Goal: Information Seeking & Learning: Learn about a topic

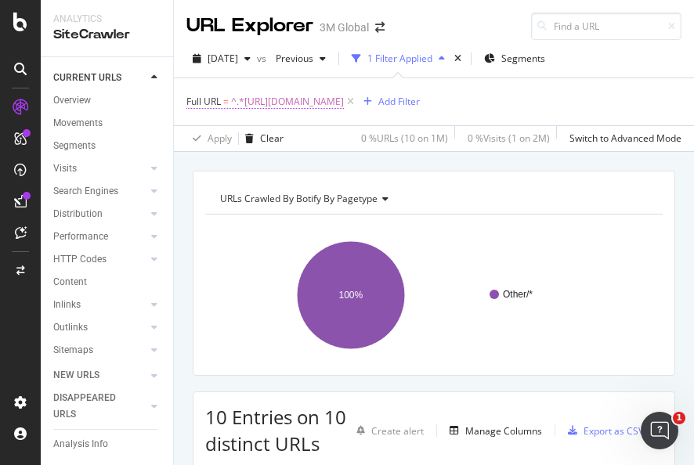
scroll to position [157, 0]
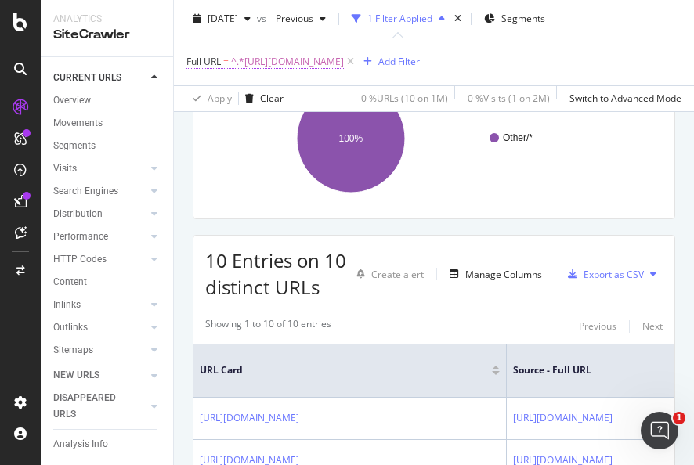
click at [344, 58] on span "^.*https://virtualpackaging.3m.com/.*$" at bounding box center [287, 62] width 113 height 22
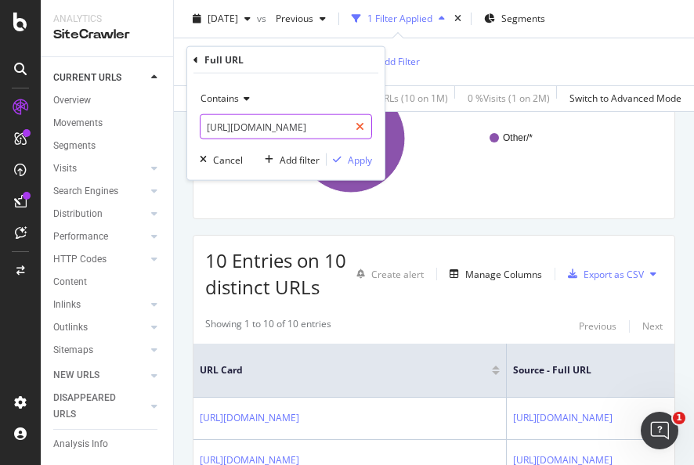
click at [362, 128] on icon at bounding box center [360, 126] width 9 height 11
click at [320, 129] on input "text" at bounding box center [286, 126] width 171 height 25
paste input "[URL][DOMAIN_NAME]"
type input "[URL][DOMAIN_NAME]"
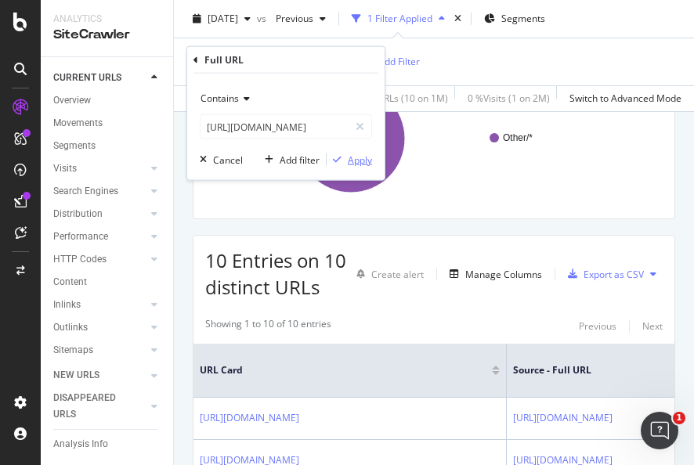
scroll to position [0, 0]
click at [358, 165] on div "Apply" at bounding box center [360, 159] width 24 height 13
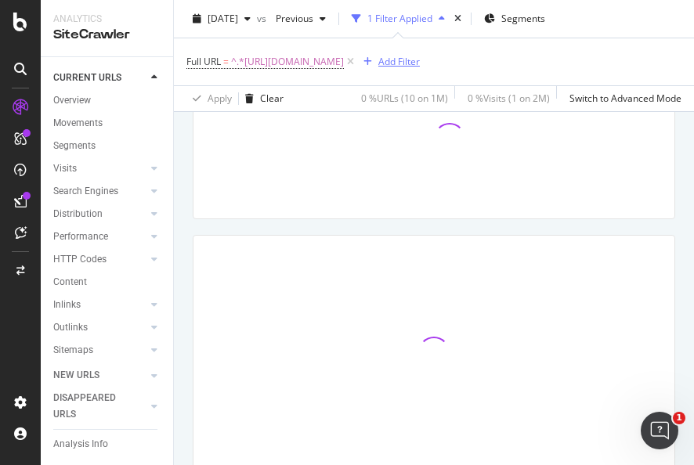
click at [420, 63] on div "Add Filter" at bounding box center [399, 61] width 42 height 13
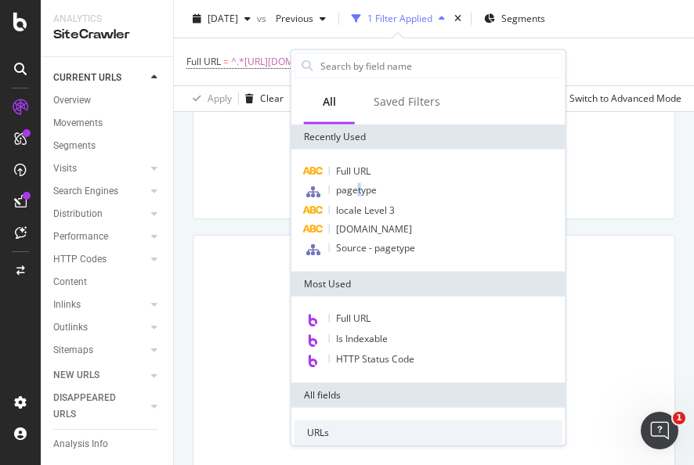
click at [360, 195] on span "pagetype" at bounding box center [356, 189] width 41 height 13
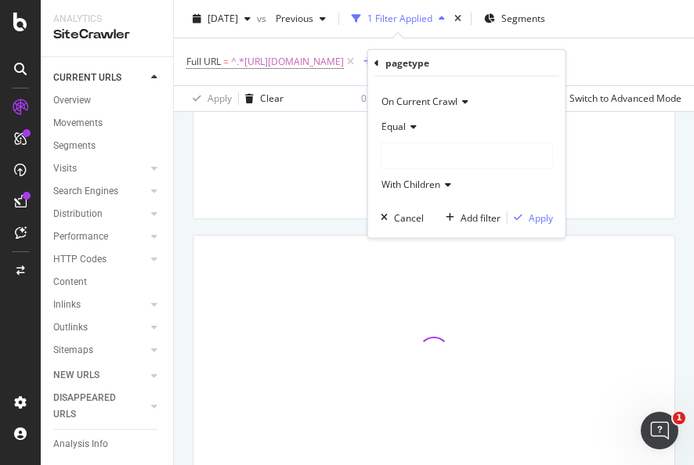
click at [440, 158] on div at bounding box center [467, 155] width 171 height 25
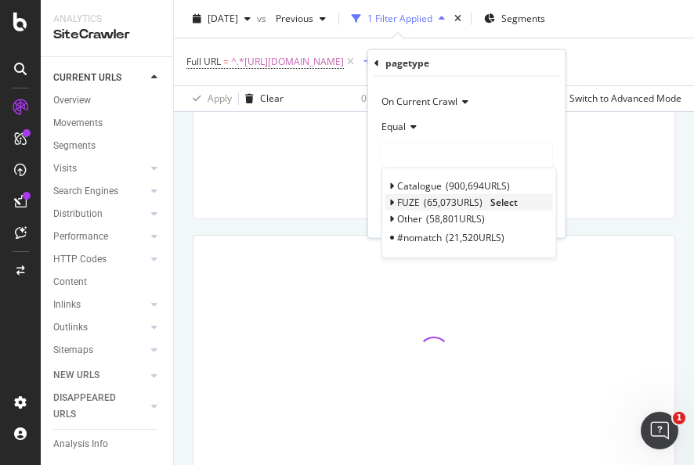
click at [508, 197] on span "Select" at bounding box center [504, 202] width 27 height 13
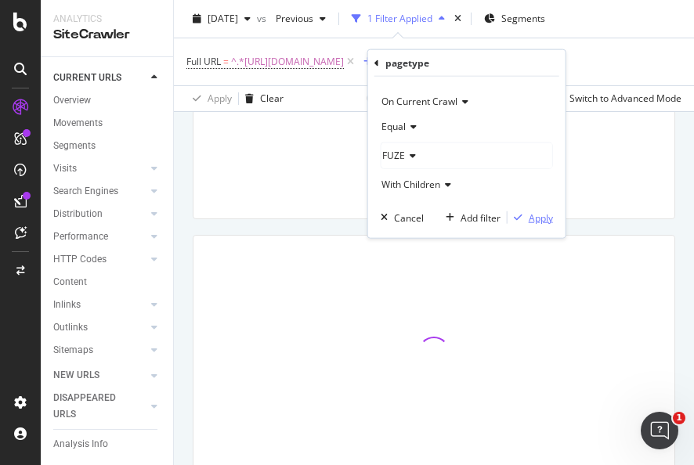
click at [532, 218] on div "Apply" at bounding box center [541, 217] width 24 height 13
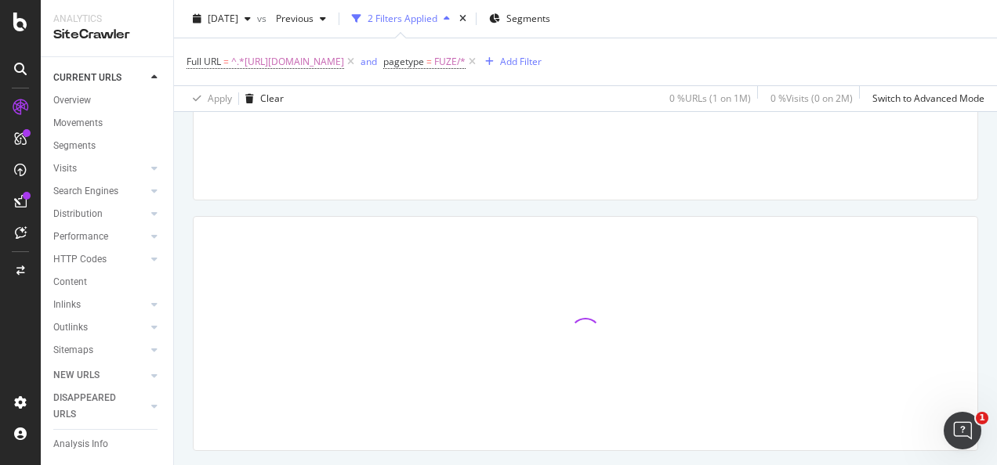
scroll to position [157, 0]
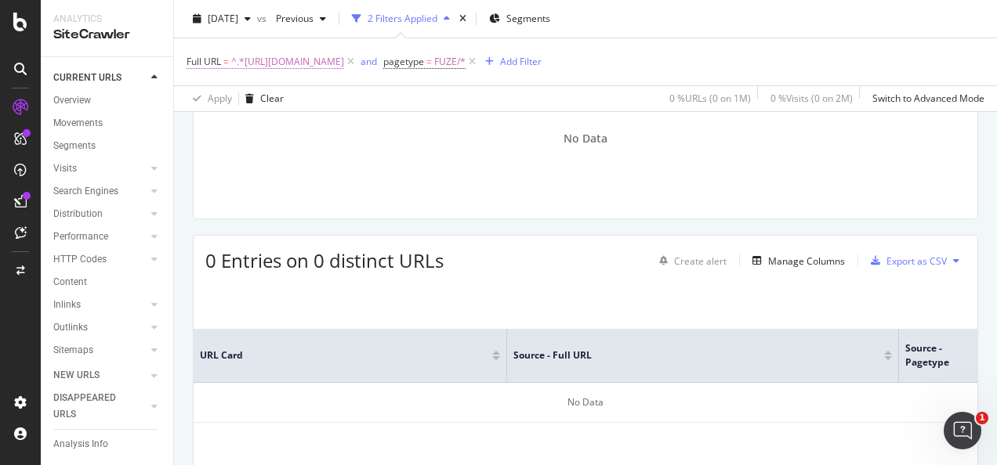
click at [317, 66] on span "^.*[URL][DOMAIN_NAME]" at bounding box center [287, 62] width 113 height 22
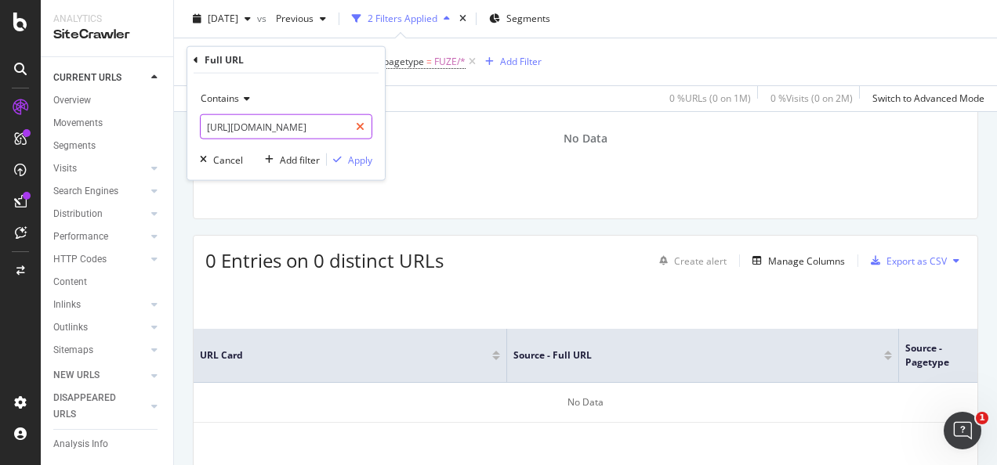
click at [362, 126] on icon at bounding box center [360, 126] width 9 height 11
click at [346, 124] on input "text" at bounding box center [286, 126] width 171 height 25
paste input "[URL][DOMAIN_NAME]"
type input "[URL][DOMAIN_NAME]"
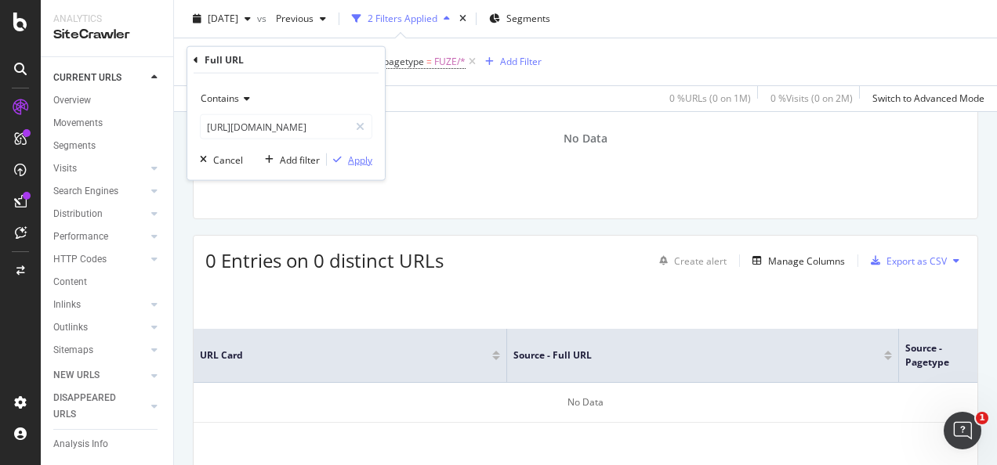
scroll to position [0, 0]
click at [357, 160] on div "Apply" at bounding box center [360, 159] width 24 height 13
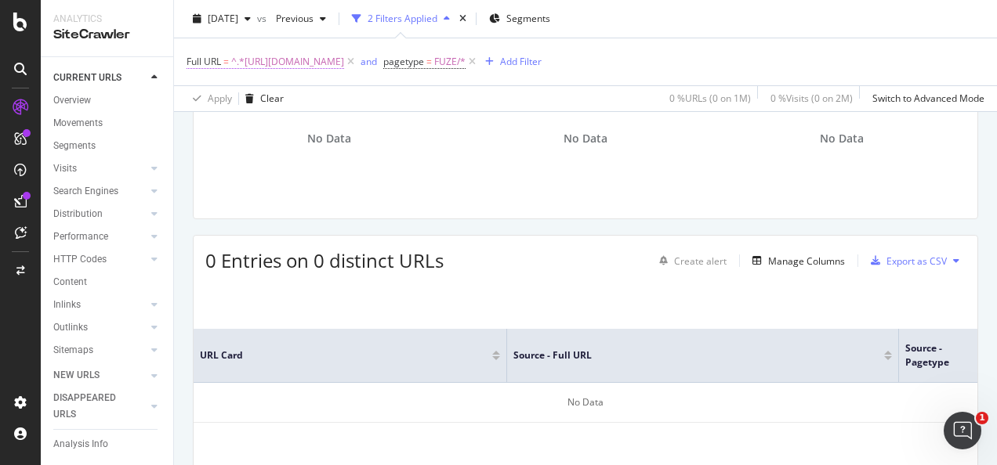
click at [344, 63] on span "^.*[URL][DOMAIN_NAME]" at bounding box center [287, 62] width 113 height 22
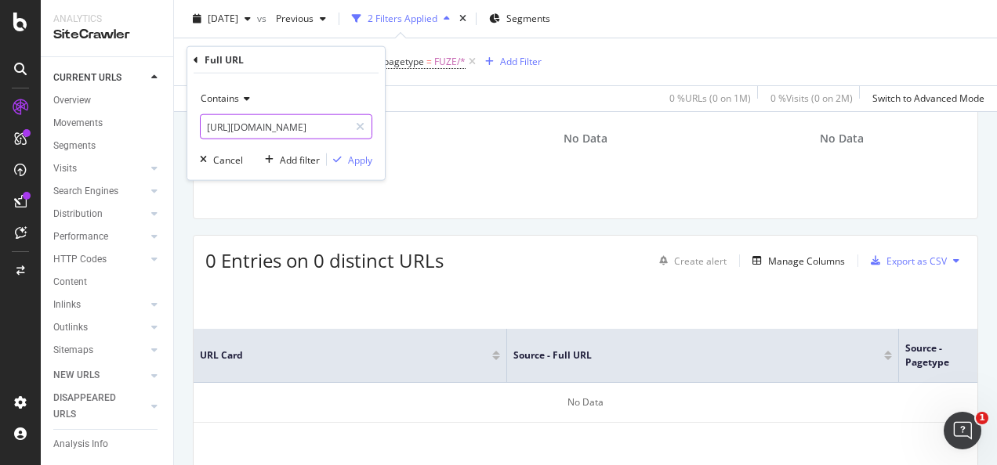
click at [363, 126] on icon at bounding box center [360, 126] width 9 height 11
click at [332, 124] on input "text" at bounding box center [286, 126] width 171 height 25
paste input "[URL][DOMAIN_NAME]"
type input "[URL][DOMAIN_NAME]"
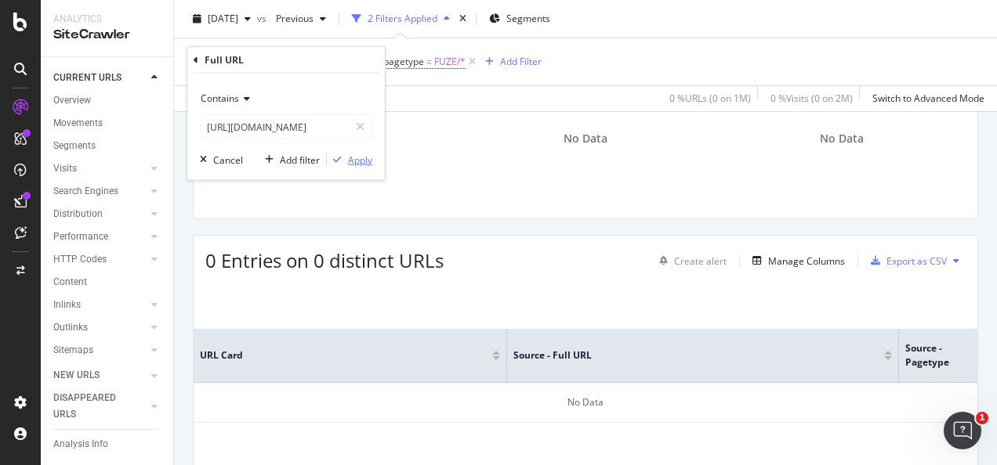
scroll to position [0, 0]
click at [367, 158] on div "Apply" at bounding box center [360, 159] width 24 height 13
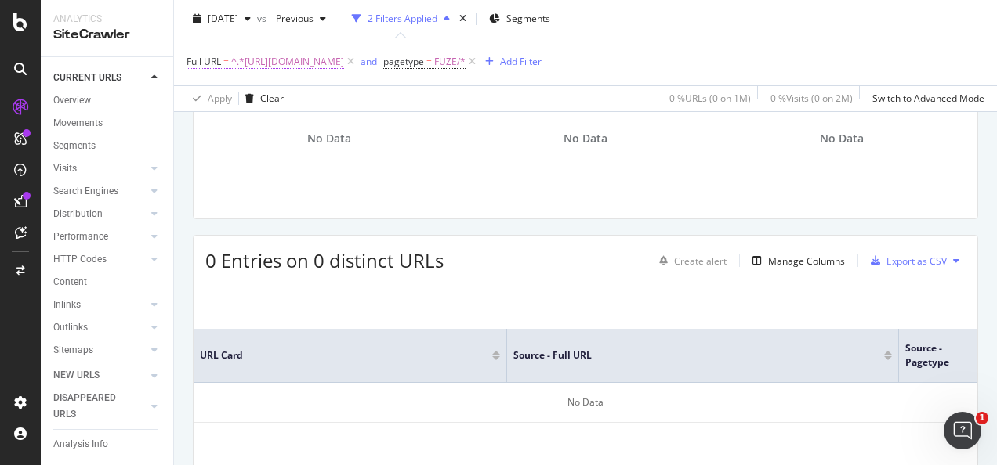
click at [344, 55] on span "^.*[URL][DOMAIN_NAME]" at bounding box center [287, 62] width 113 height 22
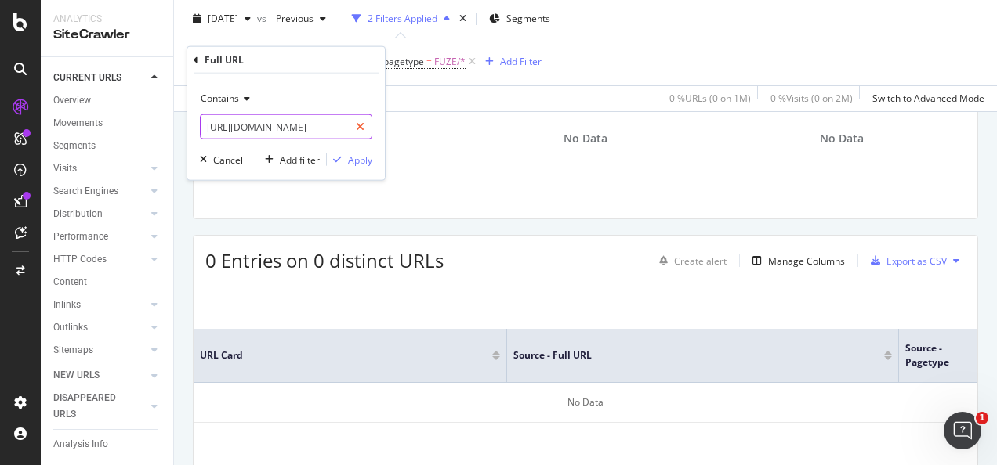
click at [357, 125] on icon at bounding box center [360, 126] width 9 height 11
click at [317, 127] on input "text" at bounding box center [286, 126] width 171 height 25
paste input "[URL][DOMAIN_NAME]"
type input "[URL][DOMAIN_NAME]"
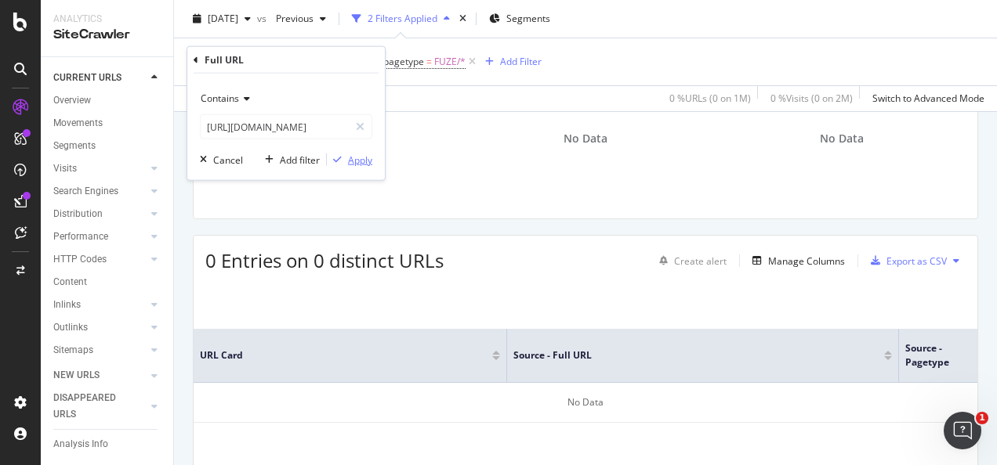
click at [354, 154] on div "Apply" at bounding box center [360, 159] width 24 height 13
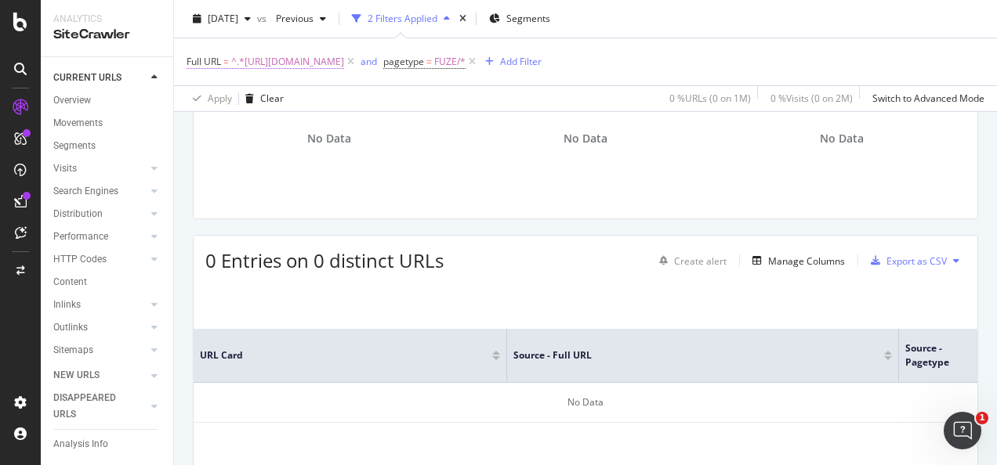
click at [344, 57] on span "^.*[URL][DOMAIN_NAME]" at bounding box center [287, 62] width 113 height 22
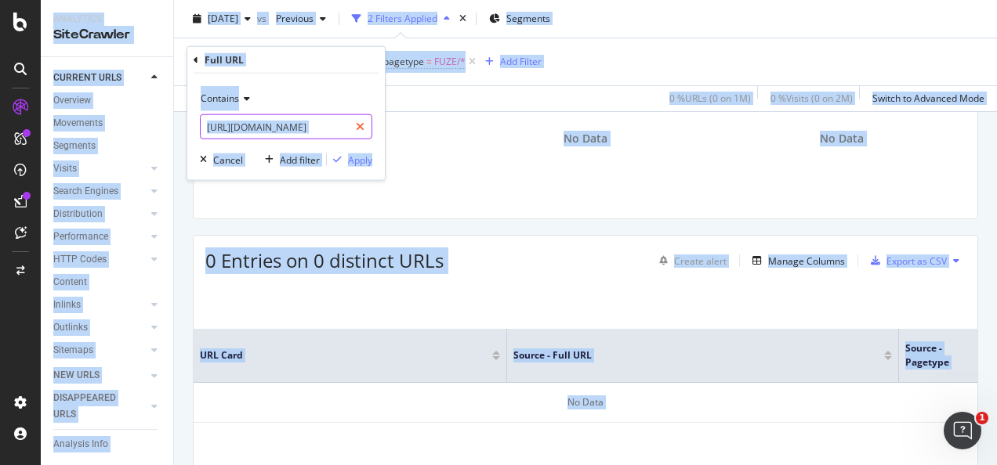
click at [357, 125] on icon at bounding box center [360, 126] width 9 height 11
click at [331, 123] on input "text" at bounding box center [286, 126] width 171 height 25
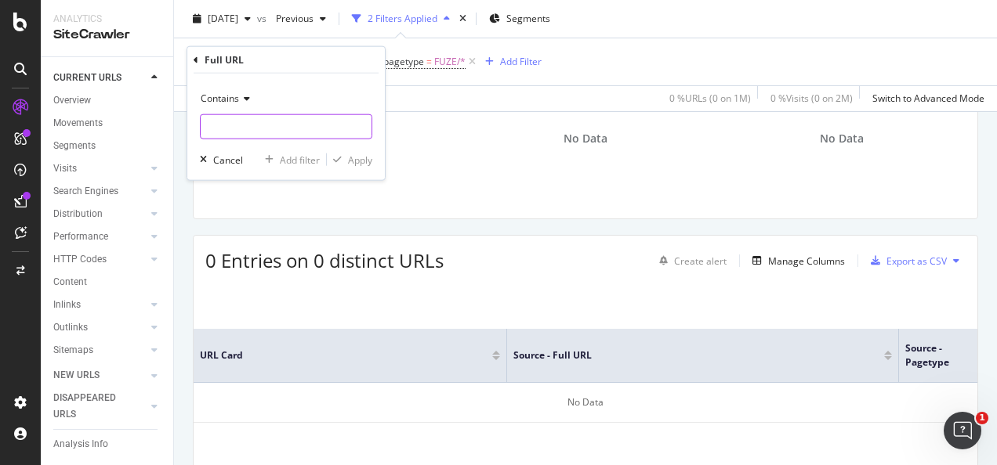
paste input "[URL][DOMAIN_NAME]"
type input "[URL][DOMAIN_NAME]"
click at [359, 160] on div "Apply" at bounding box center [360, 159] width 24 height 13
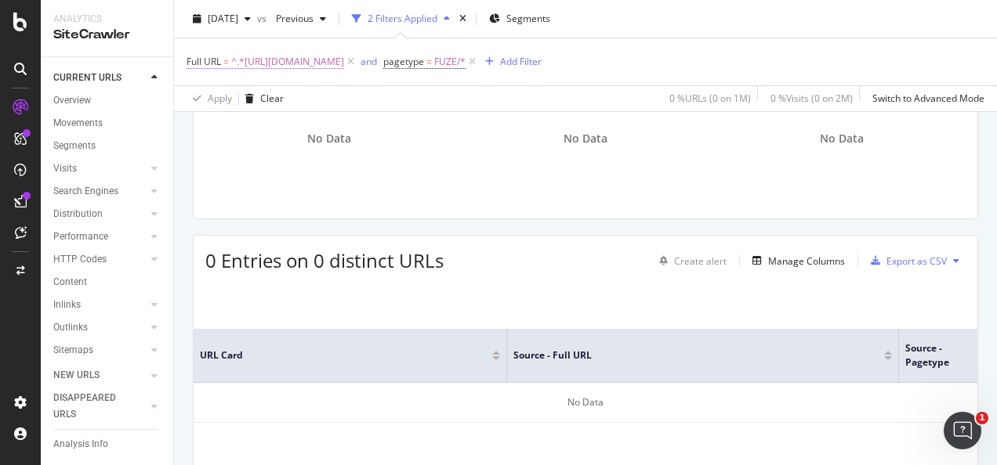
click at [344, 61] on span "^.*[URL][DOMAIN_NAME]" at bounding box center [287, 62] width 113 height 22
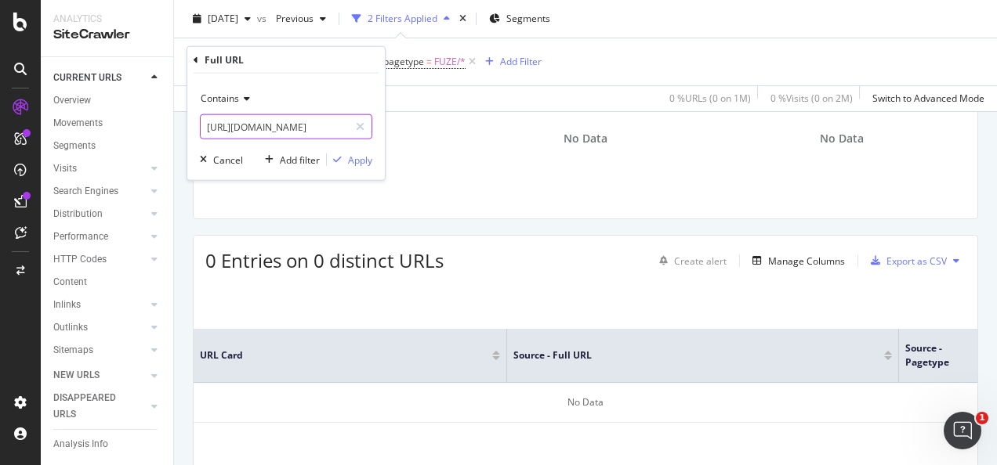
click at [365, 129] on div at bounding box center [360, 126] width 23 height 25
click at [321, 129] on input "text" at bounding box center [286, 126] width 171 height 25
paste input "[URL][DOMAIN_NAME]"
type input "[URL][DOMAIN_NAME]"
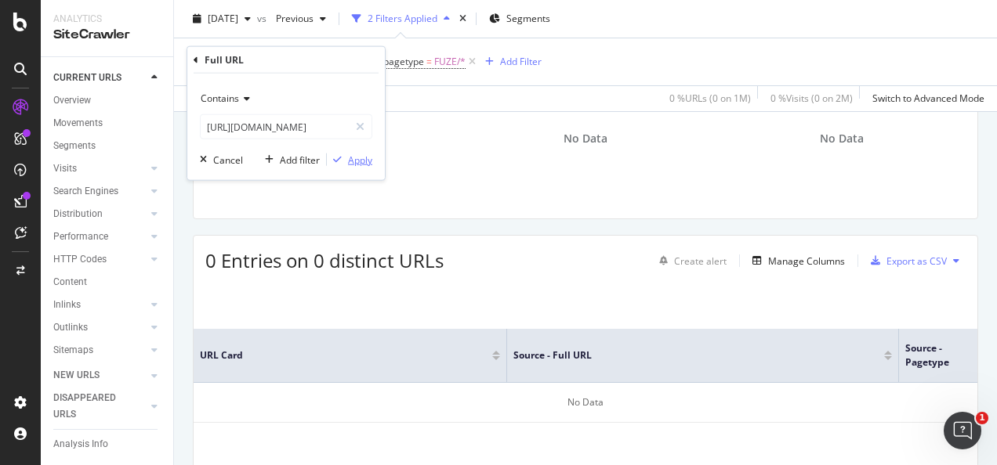
scroll to position [0, 0]
click at [361, 158] on div "Apply" at bounding box center [360, 159] width 24 height 13
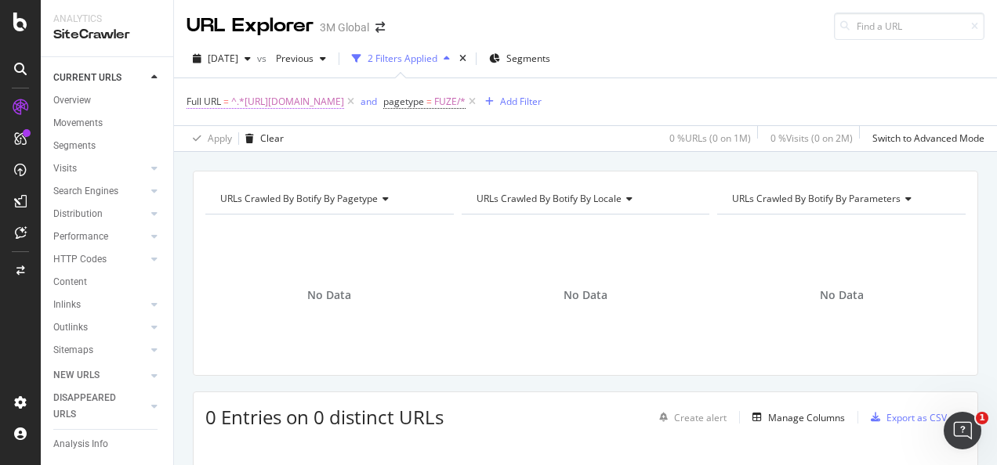
click at [344, 103] on span "^.*[URL][DOMAIN_NAME]" at bounding box center [287, 102] width 113 height 22
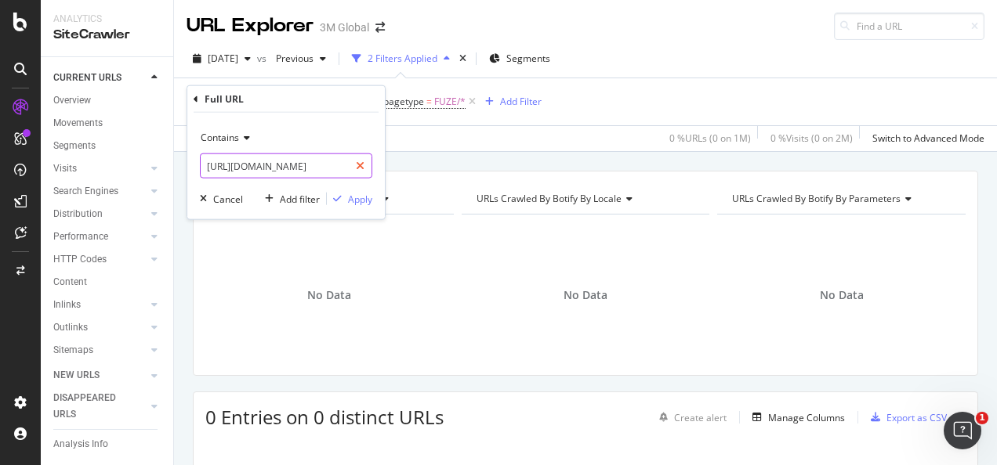
click at [366, 161] on div at bounding box center [360, 166] width 23 height 25
click at [293, 168] on input "text" at bounding box center [286, 166] width 171 height 25
paste input "[URL][DOMAIN_NAME]"
type input "[URL][DOMAIN_NAME]"
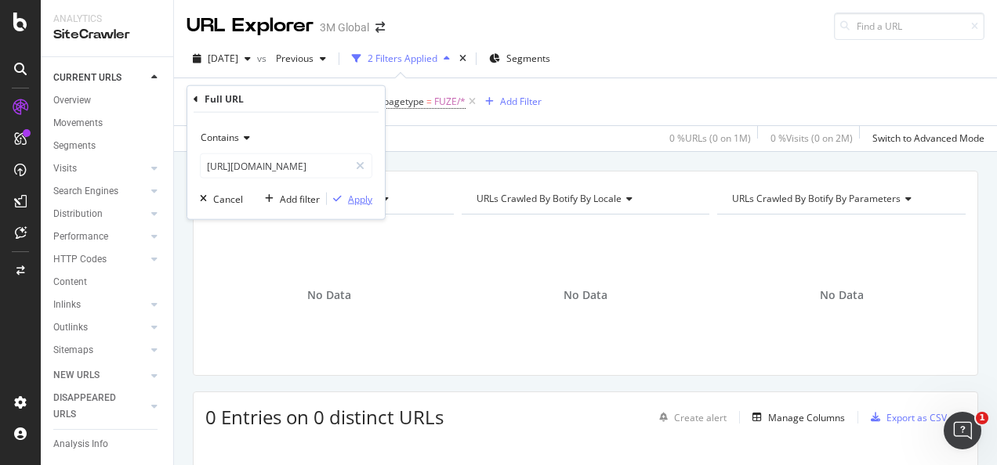
scroll to position [0, 0]
click at [351, 194] on div "Apply" at bounding box center [360, 198] width 24 height 13
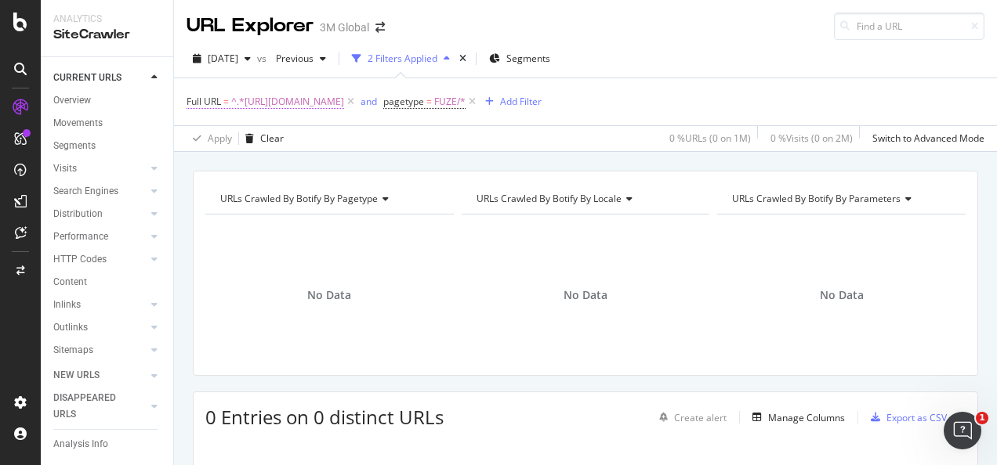
click at [344, 100] on span "^.*[URL][DOMAIN_NAME]" at bounding box center [287, 102] width 113 height 22
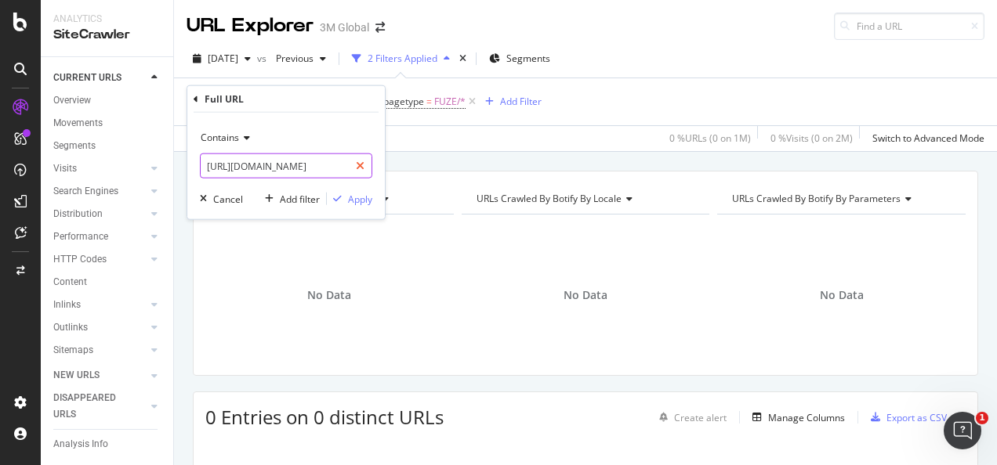
click at [362, 172] on div at bounding box center [360, 166] width 23 height 25
click at [310, 163] on input "text" at bounding box center [286, 166] width 171 height 25
paste input "[URL][DOMAIN_NAME]"
type input "[URL][DOMAIN_NAME]"
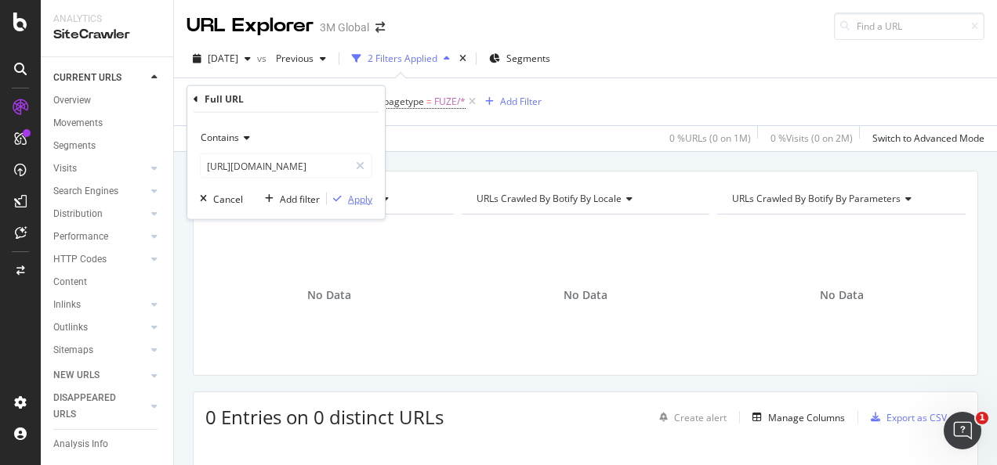
click at [360, 197] on div "Apply" at bounding box center [360, 198] width 24 height 13
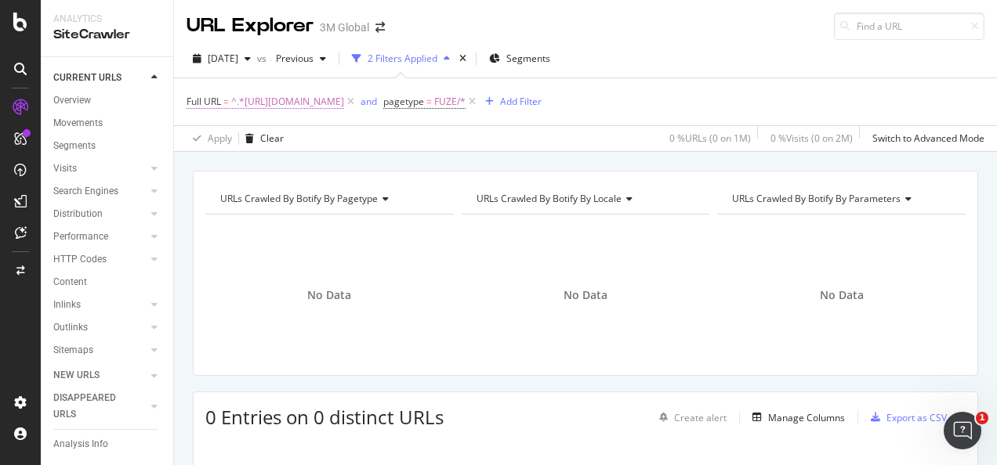
click at [344, 103] on span "^.*[URL][DOMAIN_NAME]" at bounding box center [287, 102] width 113 height 22
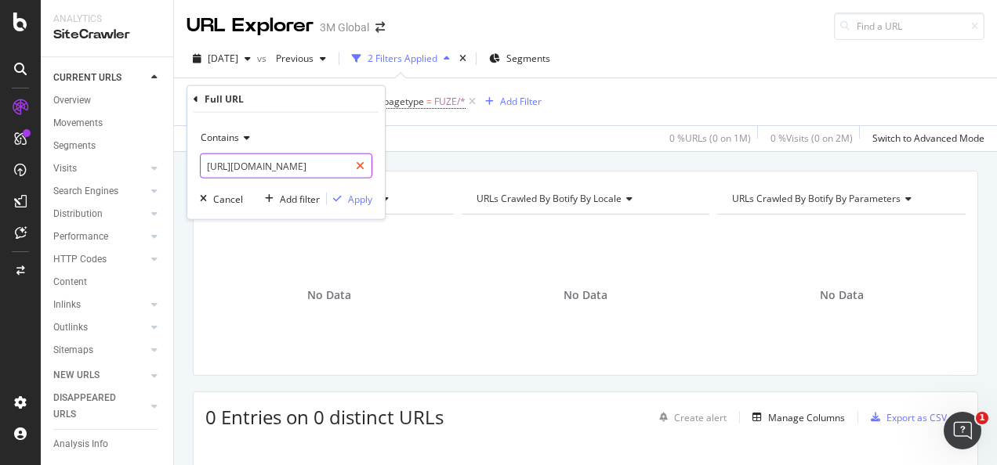
click at [370, 161] on div at bounding box center [360, 166] width 23 height 25
click at [336, 162] on input "text" at bounding box center [286, 166] width 171 height 25
paste input "[URL][DOMAIN_NAME]"
type input "[URL][DOMAIN_NAME]"
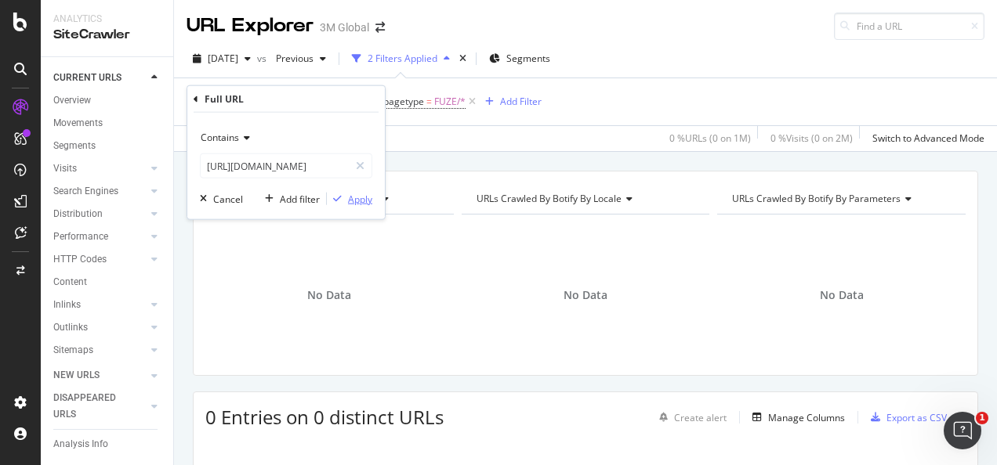
click at [367, 202] on div "Apply" at bounding box center [360, 198] width 24 height 13
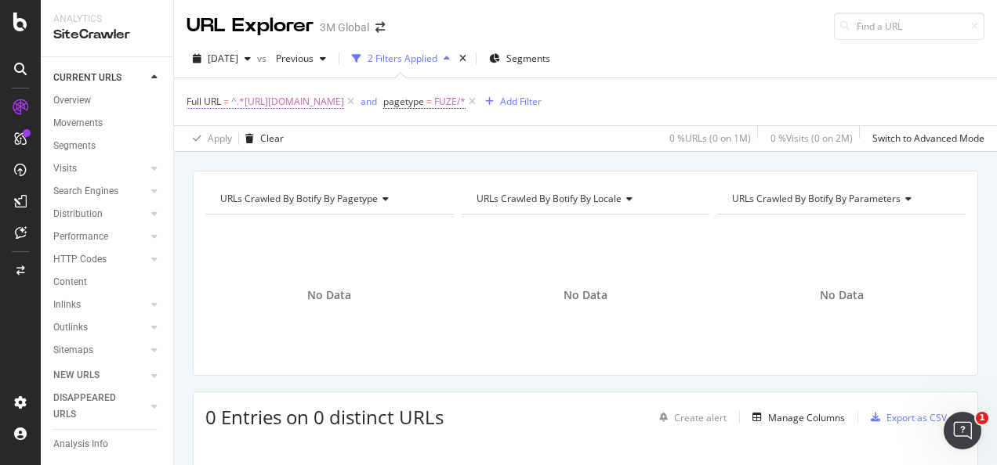
click at [344, 98] on span "^.*[URL][DOMAIN_NAME]" at bounding box center [287, 102] width 113 height 22
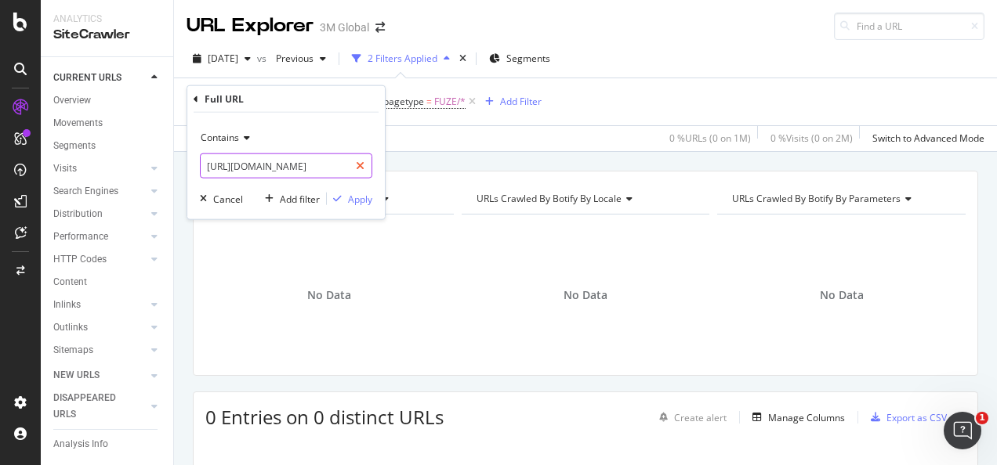
click at [357, 168] on icon at bounding box center [360, 166] width 9 height 11
click at [325, 169] on input "text" at bounding box center [286, 166] width 171 height 25
paste input "[URL][DOMAIN_NAME]"
type input "[URL][DOMAIN_NAME]"
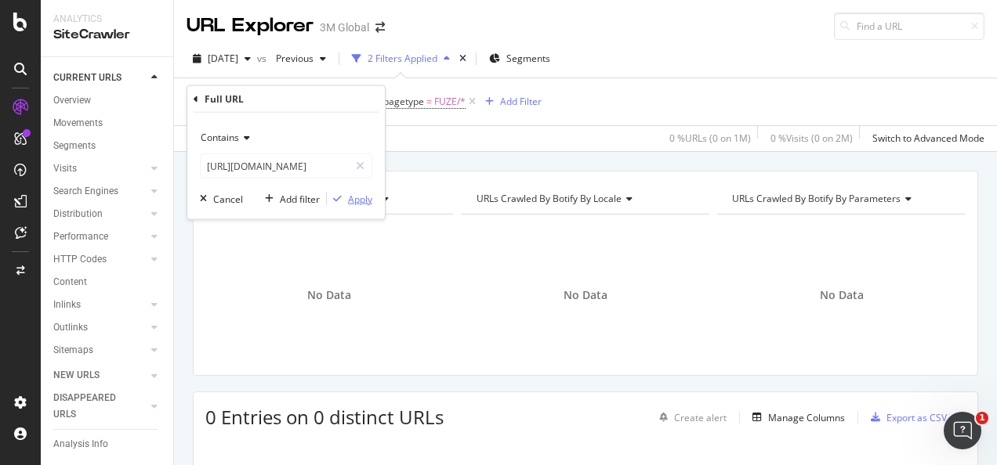
scroll to position [0, 0]
click at [349, 205] on div "Apply" at bounding box center [349, 199] width 45 height 14
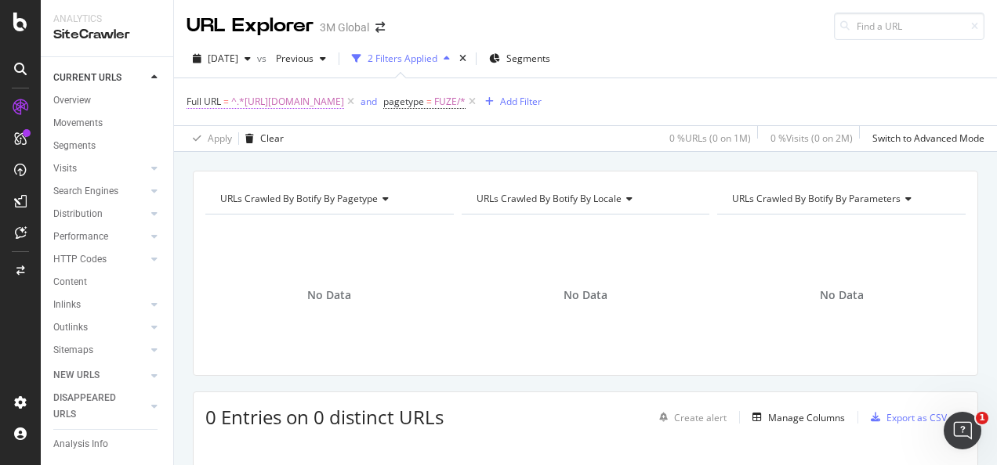
click at [344, 99] on span "^.*[URL][DOMAIN_NAME]" at bounding box center [287, 102] width 113 height 22
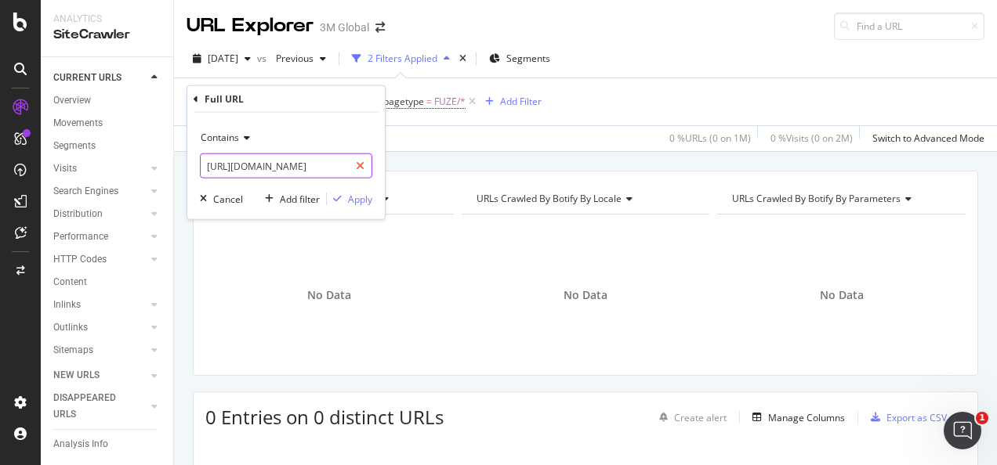
click at [363, 172] on div at bounding box center [360, 166] width 23 height 25
click at [335, 170] on input "text" at bounding box center [286, 166] width 171 height 25
paste input "[URL][DOMAIN_NAME]"
type input "[URL][DOMAIN_NAME]"
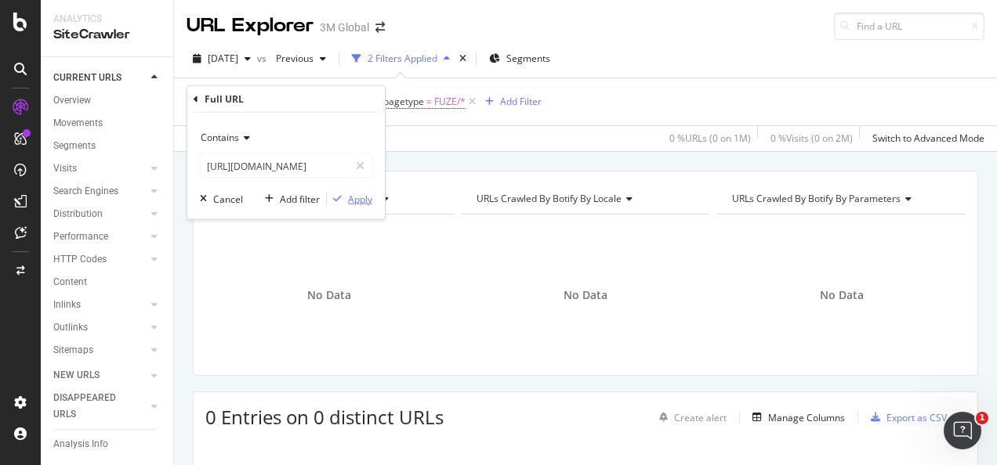
click at [345, 194] on div "button" at bounding box center [337, 198] width 21 height 9
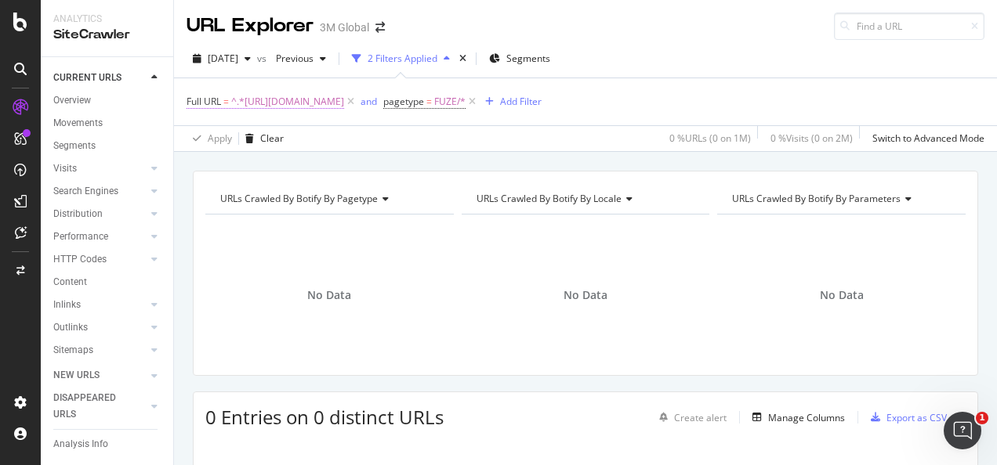
click at [344, 99] on span "^.*[URL][DOMAIN_NAME]" at bounding box center [287, 102] width 113 height 22
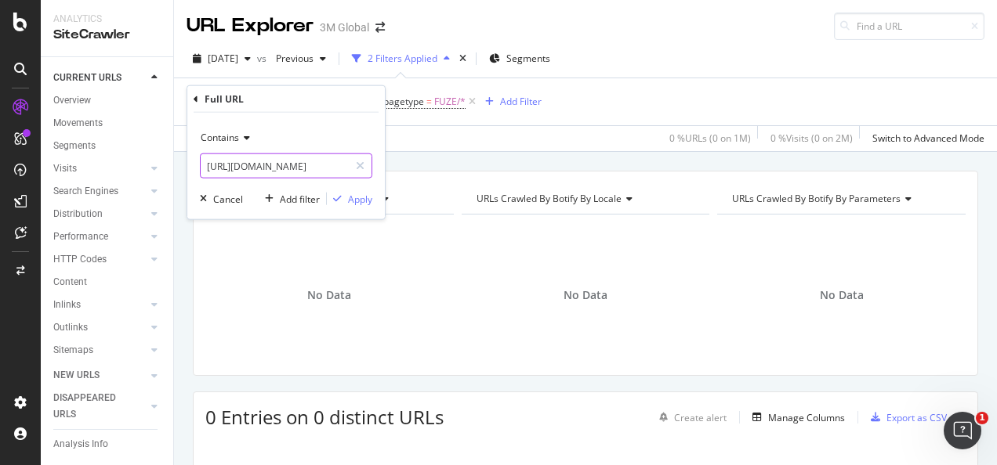
drag, startPoint x: 365, startPoint y: 169, endPoint x: 323, endPoint y: 167, distance: 42.4
click at [364, 169] on div at bounding box center [360, 166] width 23 height 25
click at [321, 167] on input "text" at bounding box center [286, 166] width 171 height 25
paste input "[URL][DOMAIN_NAME]"
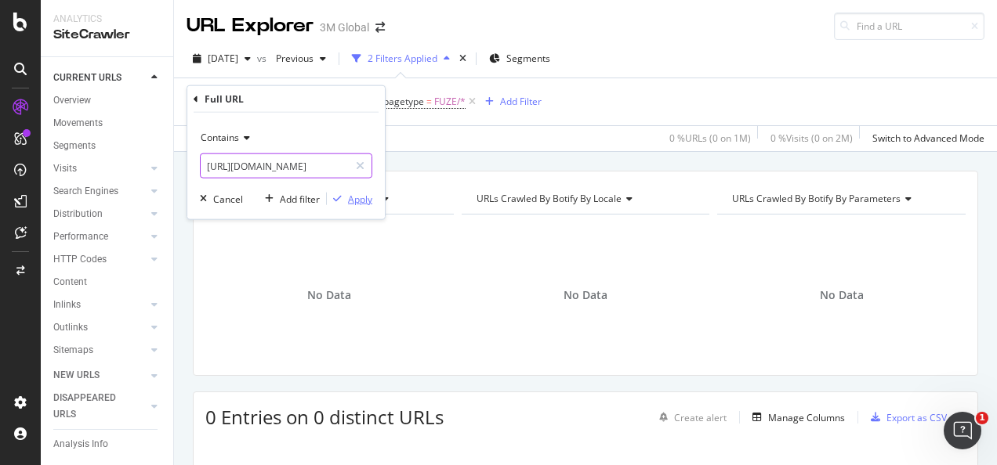
type input "[URL][DOMAIN_NAME]"
click at [345, 197] on div "button" at bounding box center [337, 198] width 21 height 9
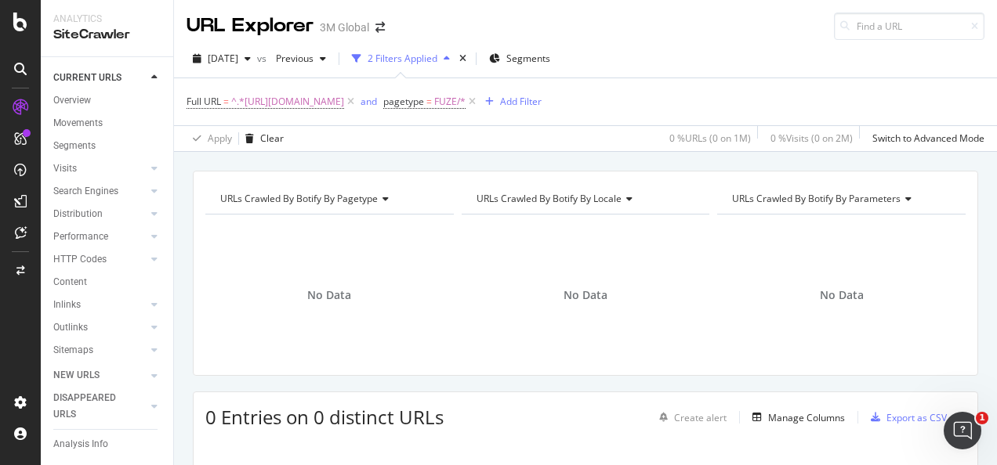
click at [437, 58] on div "2 Filters Applied" at bounding box center [403, 58] width 70 height 13
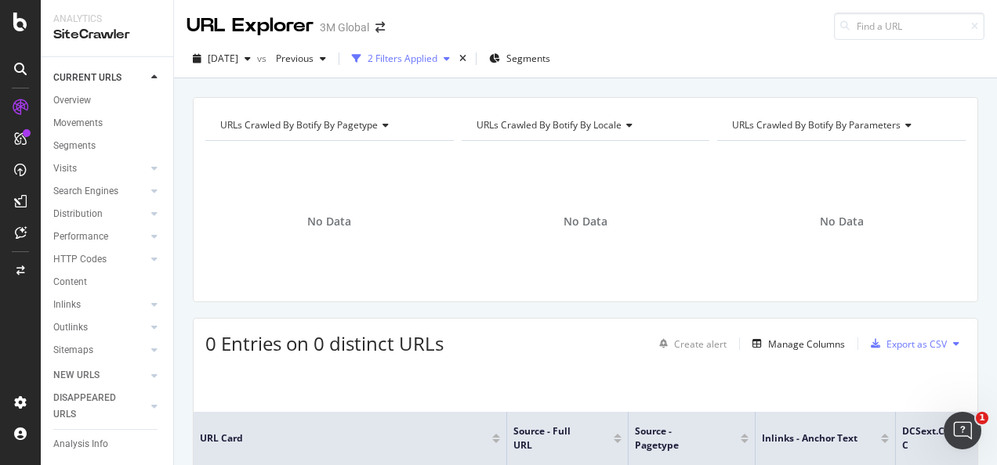
click at [415, 58] on div "2 Filters Applied" at bounding box center [403, 58] width 70 height 13
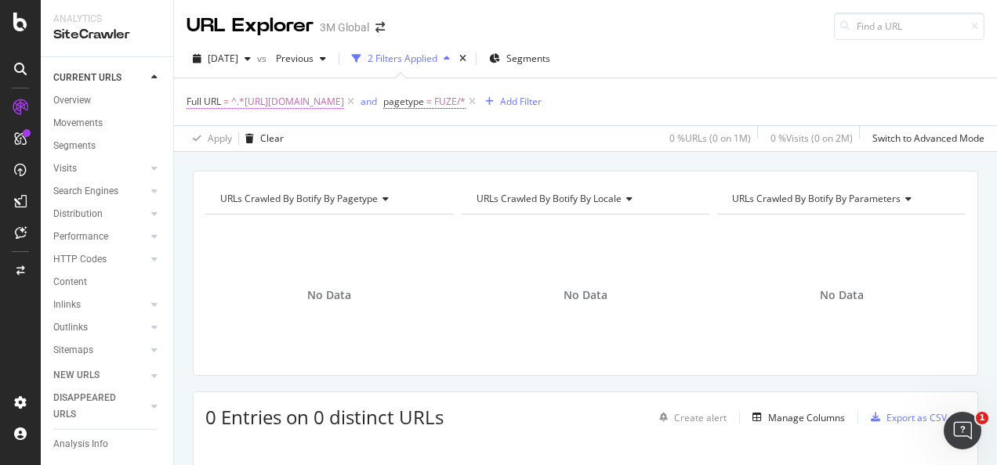
click at [344, 106] on span "^.*[URL][DOMAIN_NAME]" at bounding box center [287, 102] width 113 height 22
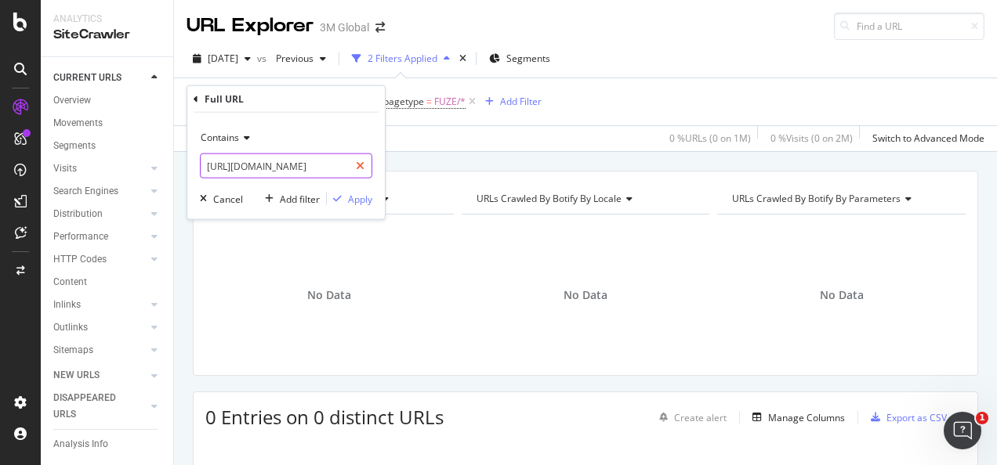
click at [365, 168] on div at bounding box center [360, 166] width 23 height 25
click at [330, 168] on input "text" at bounding box center [286, 166] width 171 height 25
paste input "[URL][DOMAIN_NAME]"
type input "[URL][DOMAIN_NAME]"
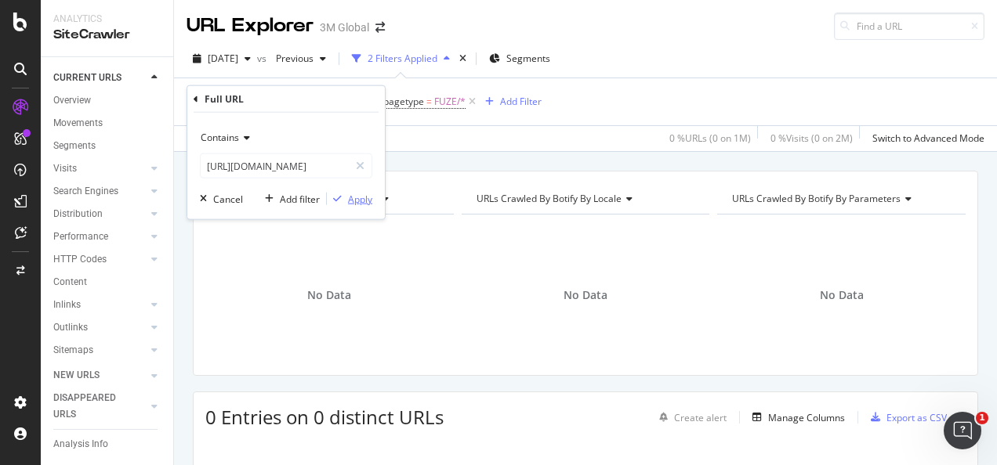
scroll to position [0, 0]
click at [349, 198] on div "Apply" at bounding box center [360, 198] width 24 height 13
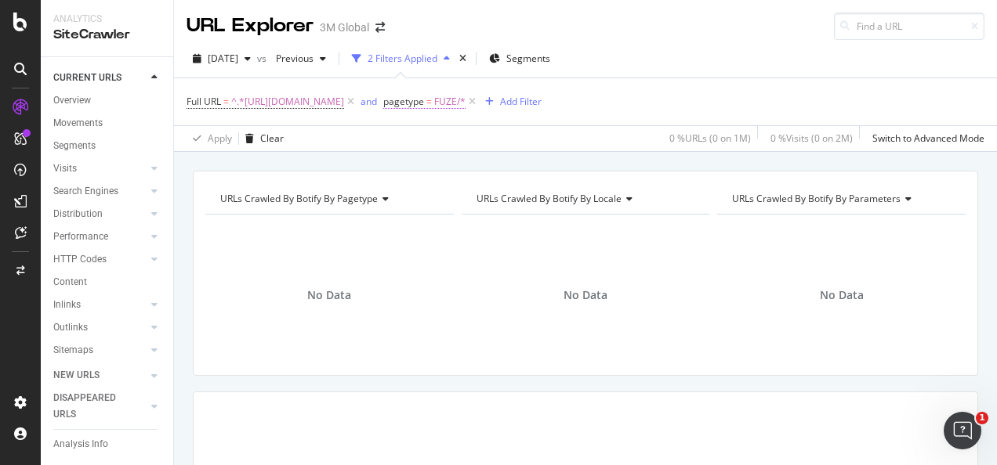
click at [424, 102] on span "pagetype" at bounding box center [403, 101] width 41 height 13
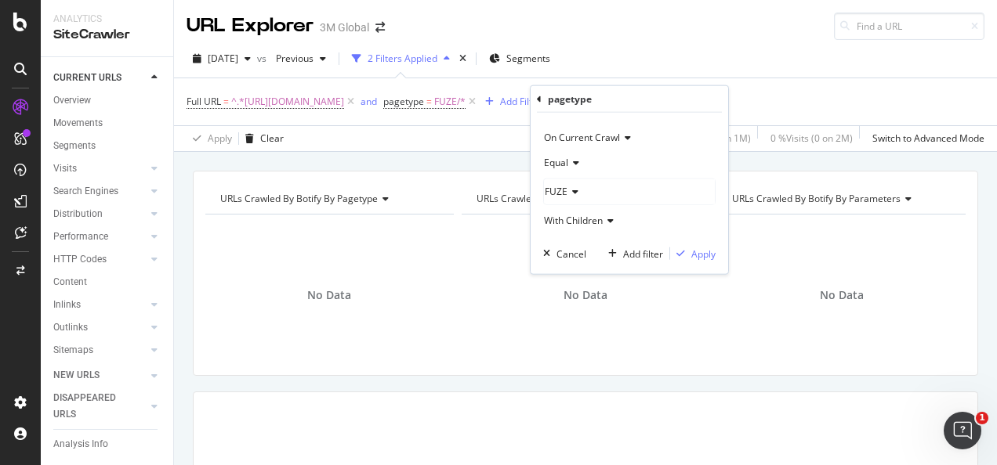
click at [553, 193] on span "FUZE" at bounding box center [556, 191] width 23 height 13
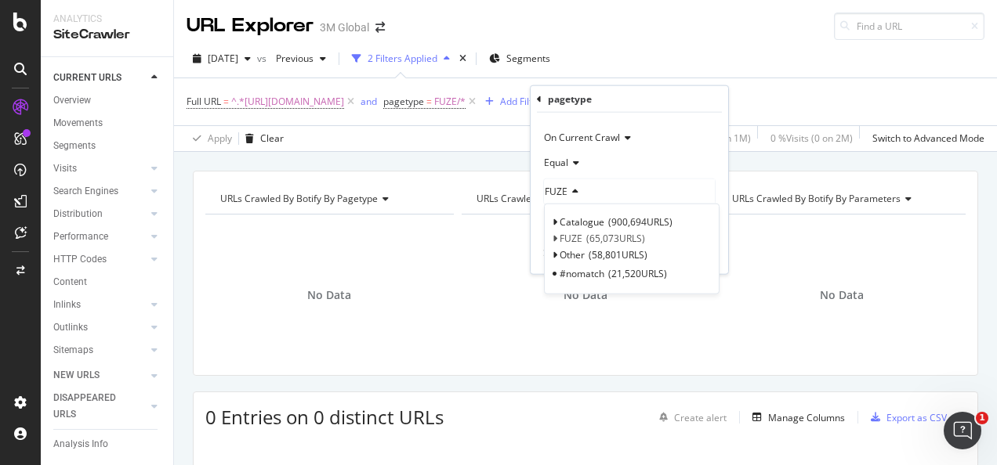
click at [636, 163] on div "Equal" at bounding box center [629, 162] width 172 height 25
click at [689, 249] on div "button" at bounding box center [680, 253] width 21 height 9
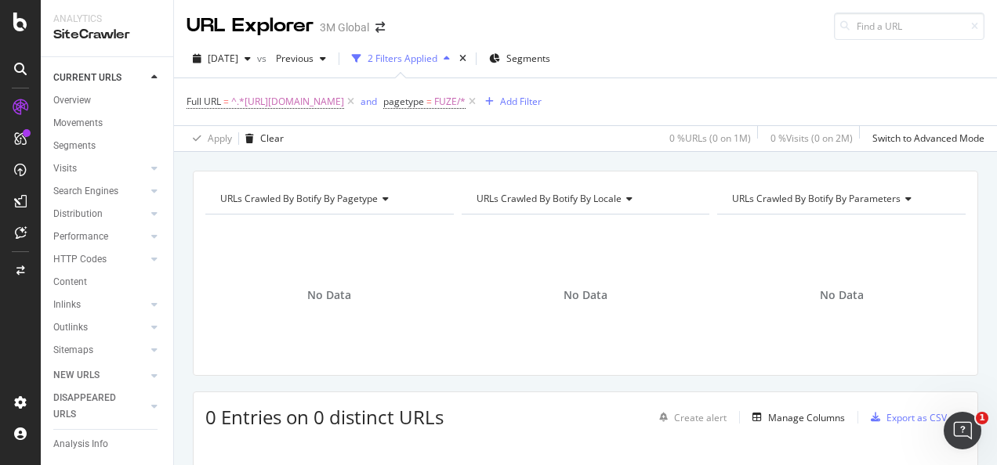
drag, startPoint x: 690, startPoint y: 249, endPoint x: 665, endPoint y: 215, distance: 41.5
click at [685, 239] on div "No Data" at bounding box center [586, 295] width 248 height 136
click at [479, 102] on icon at bounding box center [471, 102] width 13 height 16
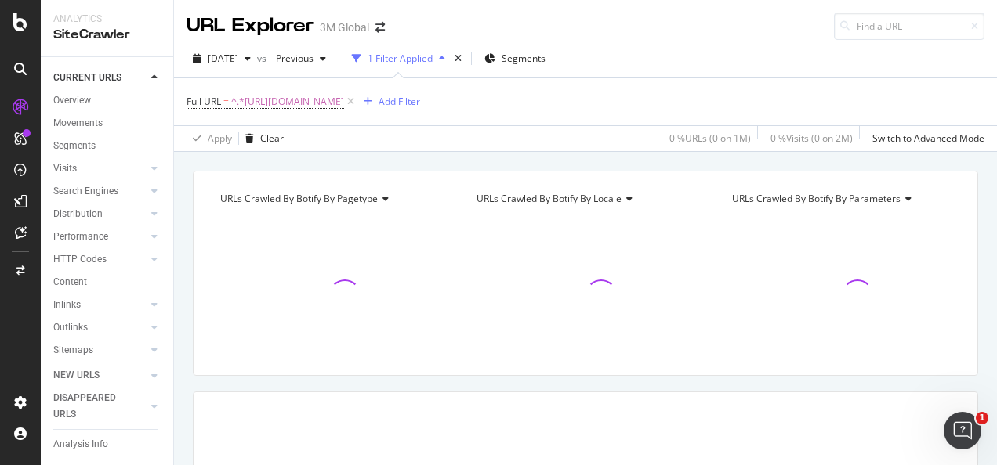
click at [420, 103] on div "Add Filter" at bounding box center [399, 101] width 42 height 13
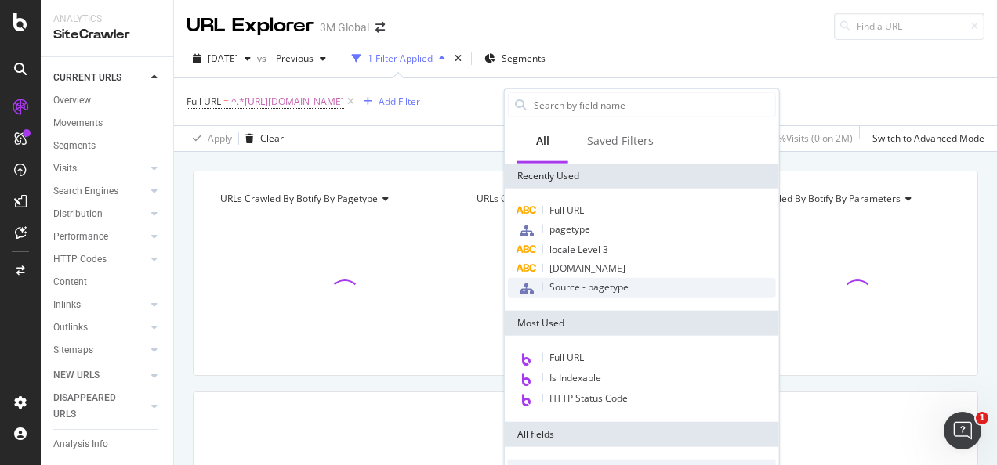
click at [567, 285] on span "Source - pagetype" at bounding box center [588, 287] width 79 height 13
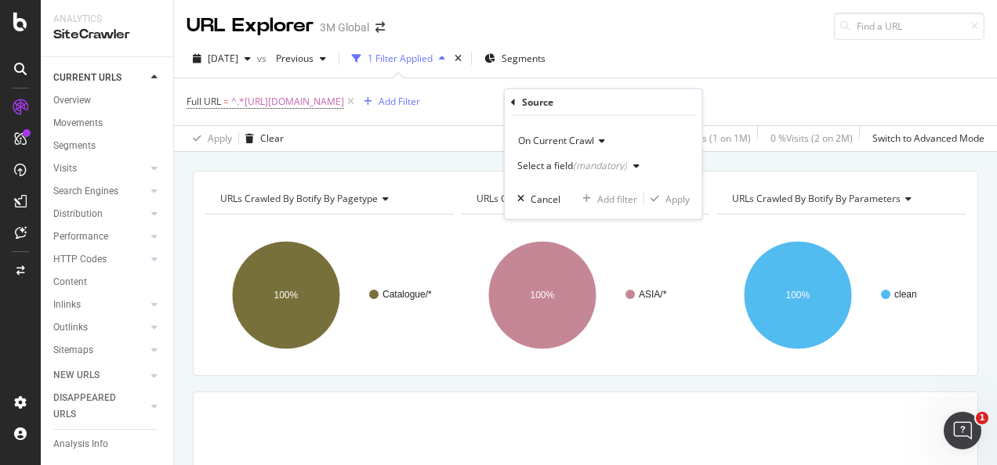
click at [574, 167] on div "(mandatory)" at bounding box center [600, 165] width 54 height 13
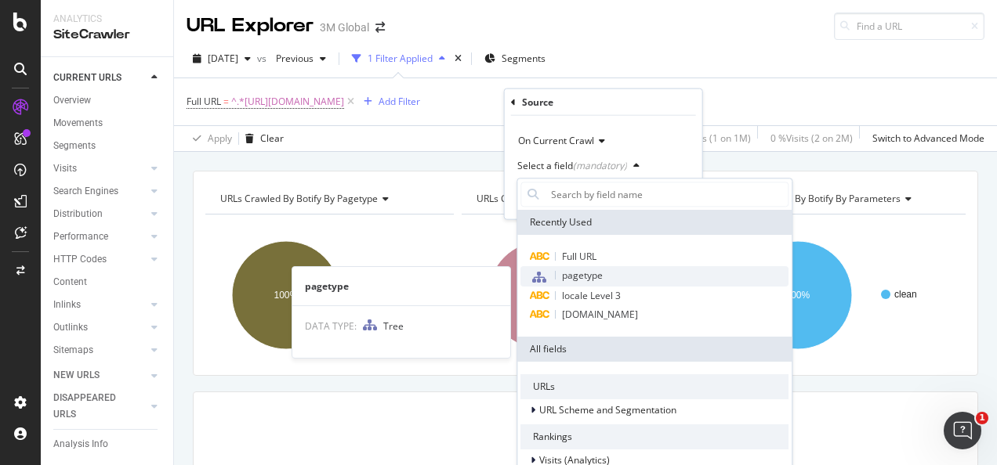
click at [574, 275] on span "pagetype" at bounding box center [582, 275] width 41 height 13
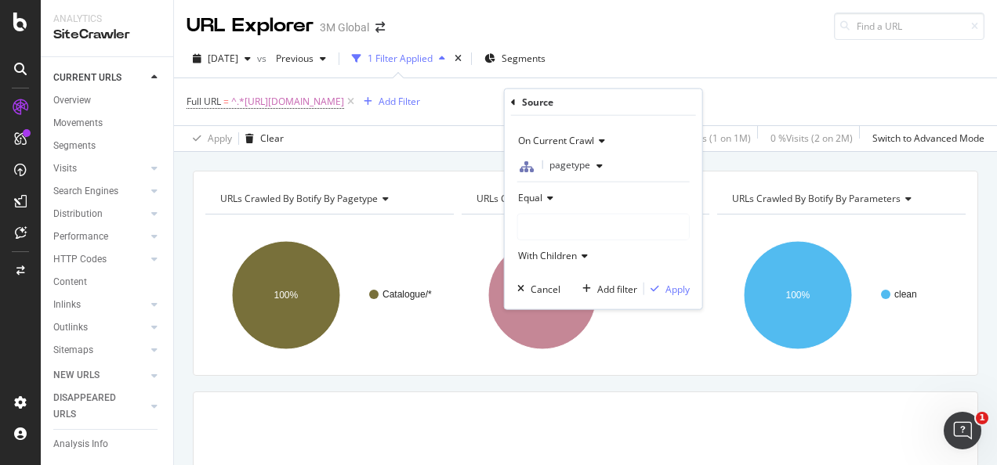
click at [566, 236] on div at bounding box center [603, 227] width 171 height 25
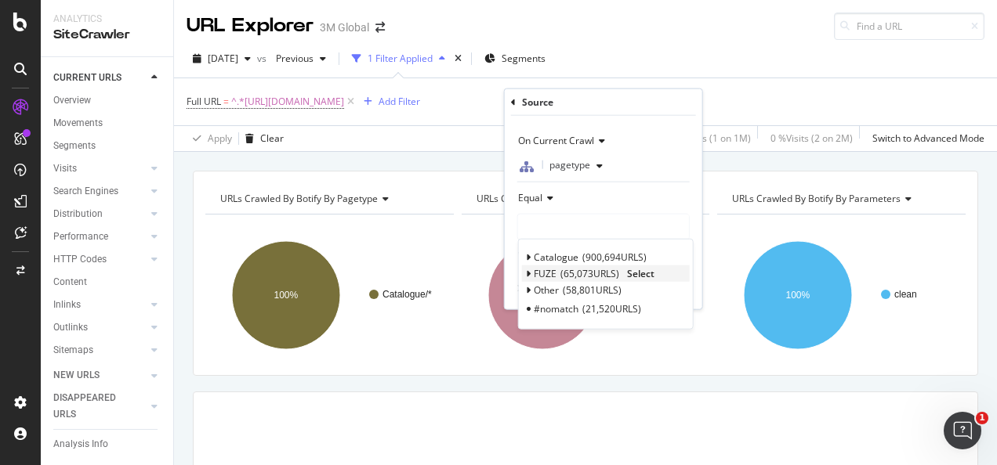
click at [638, 268] on span "Select" at bounding box center [640, 273] width 27 height 13
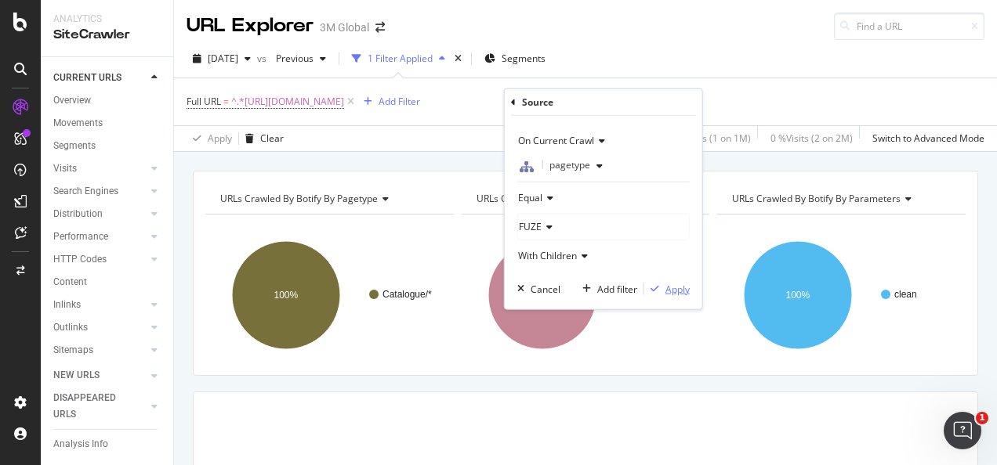
click at [661, 282] on div "Apply" at bounding box center [666, 289] width 45 height 14
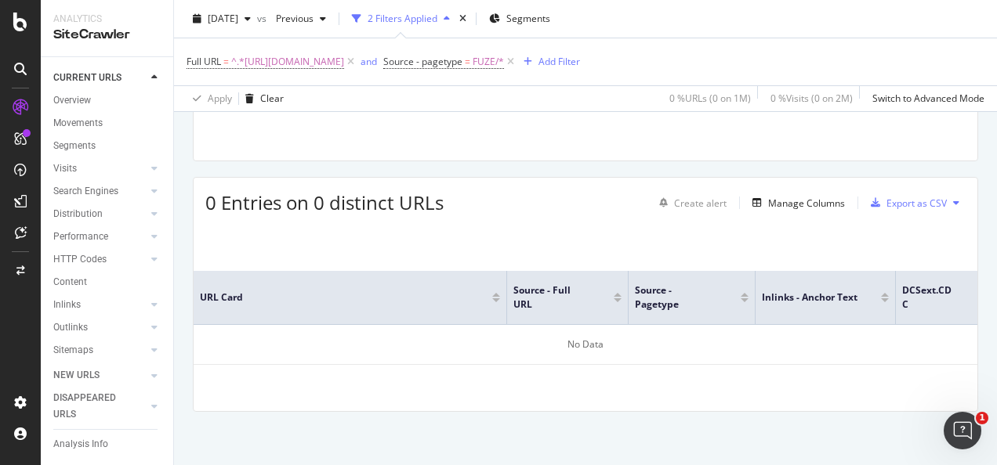
scroll to position [136, 0]
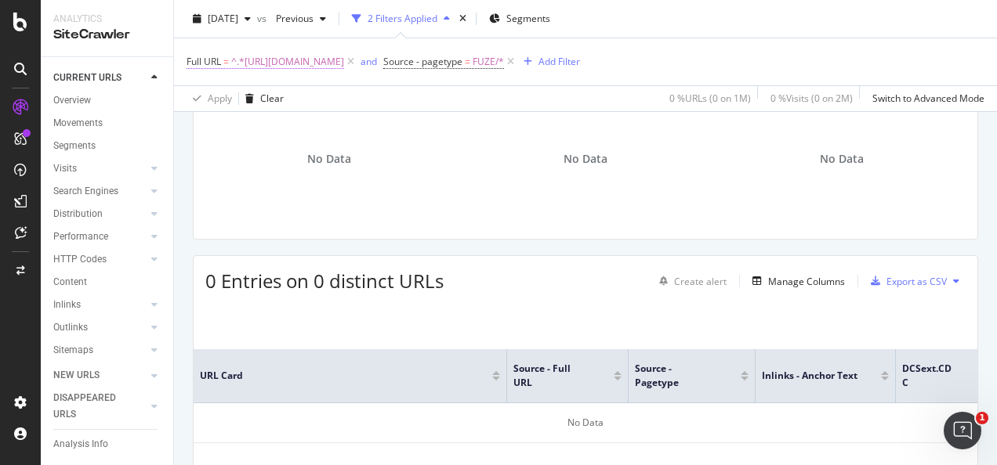
click at [344, 66] on span "^.*[URL][DOMAIN_NAME]" at bounding box center [287, 62] width 113 height 22
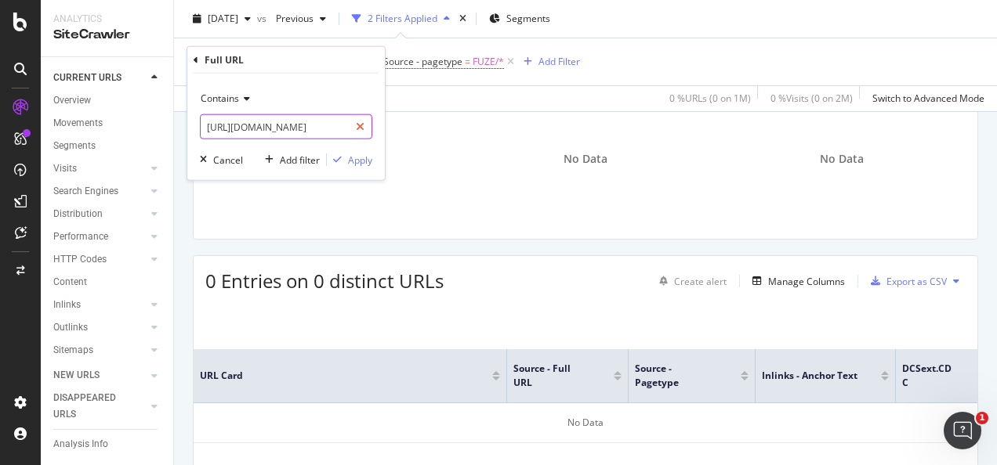
click at [365, 122] on div at bounding box center [360, 126] width 23 height 25
click at [333, 131] on input "text" at bounding box center [286, 126] width 171 height 25
paste input "[URL][DOMAIN_NAME]"
type input "[URL][DOMAIN_NAME]"
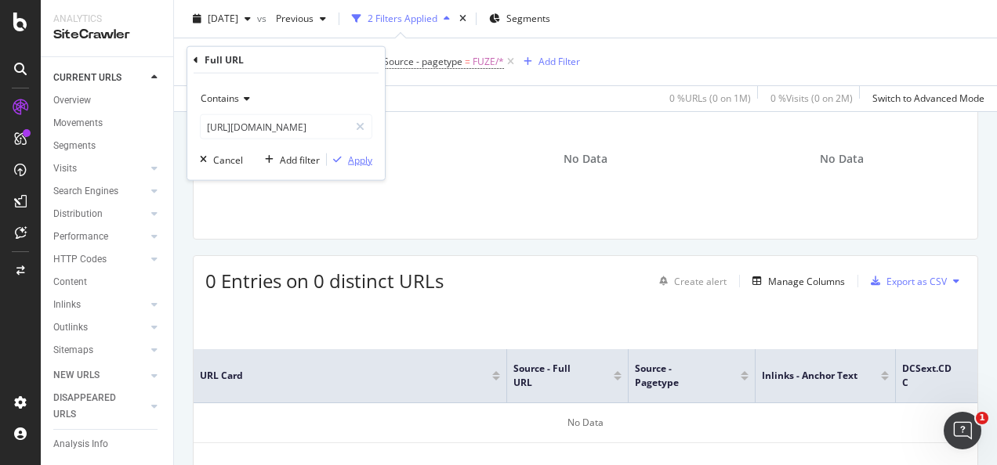
click at [353, 157] on div "Apply" at bounding box center [360, 159] width 24 height 13
click at [344, 63] on span "^.*[URL][DOMAIN_NAME]" at bounding box center [287, 62] width 113 height 22
click at [363, 124] on icon at bounding box center [360, 126] width 9 height 11
click at [292, 127] on input "text" at bounding box center [286, 126] width 171 height 25
paste input "[URL][DOMAIN_NAME]"
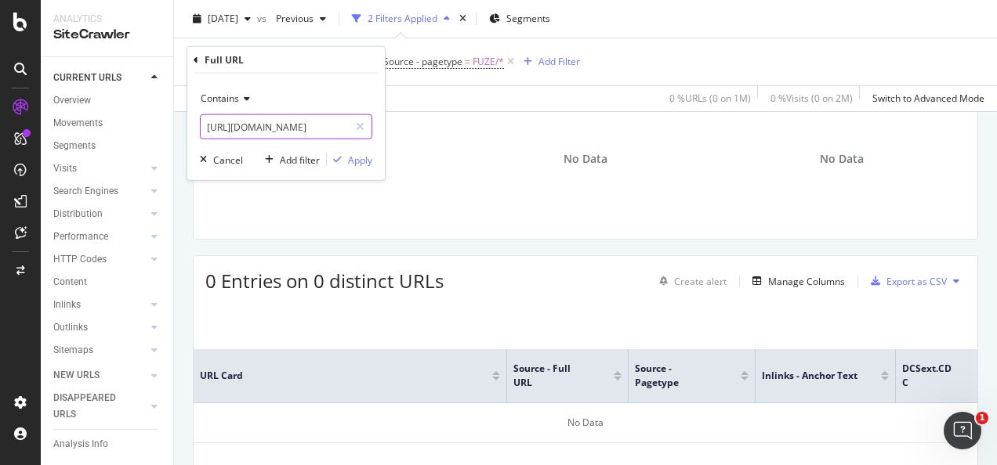
scroll to position [0, 95]
type input "[URL][DOMAIN_NAME]"
click at [353, 161] on div "Apply" at bounding box center [360, 159] width 24 height 13
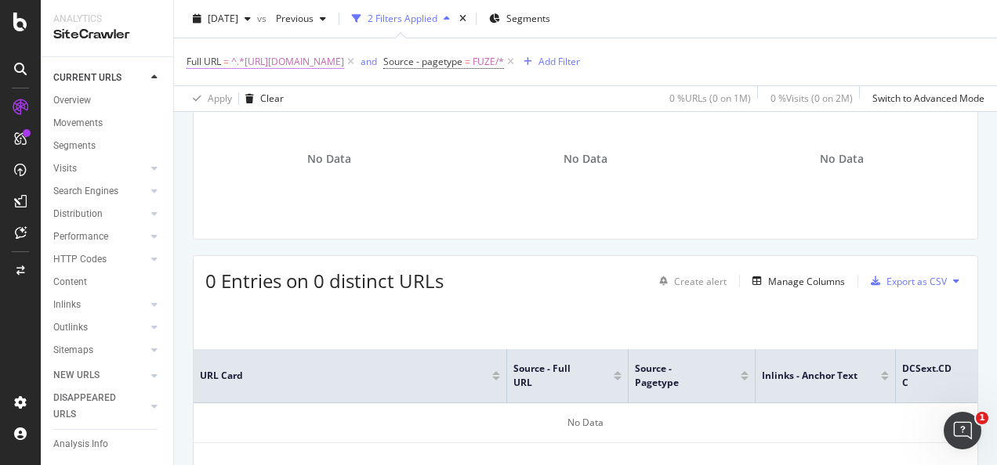
click at [344, 63] on span "^.*[URL][DOMAIN_NAME]" at bounding box center [287, 62] width 113 height 22
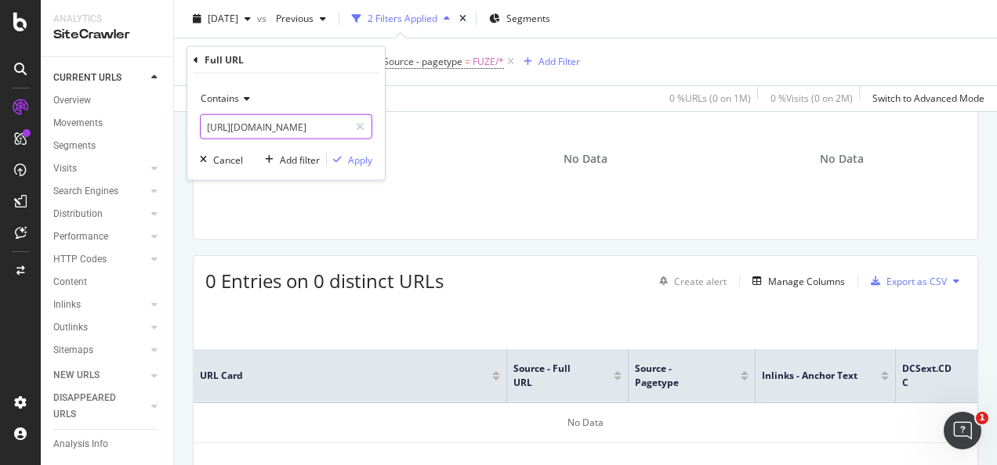
drag, startPoint x: 364, startPoint y: 125, endPoint x: 350, endPoint y: 129, distance: 13.7
click at [364, 125] on icon at bounding box center [360, 126] width 9 height 11
click at [332, 129] on input "text" at bounding box center [286, 126] width 171 height 25
paste input "[URL][DOMAIN_NAME]"
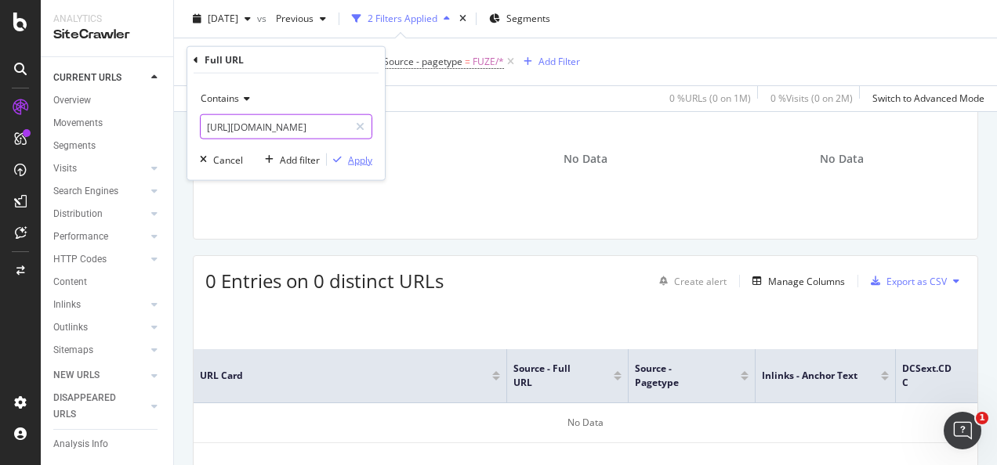
type input "[URL][DOMAIN_NAME]"
click at [351, 154] on div "Apply" at bounding box center [360, 159] width 24 height 13
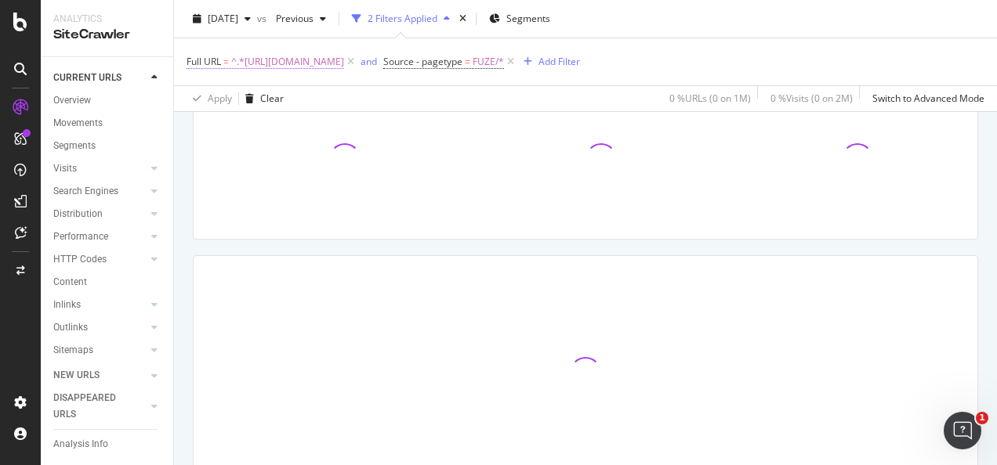
click at [344, 63] on span "^.*[URL][DOMAIN_NAME]" at bounding box center [287, 62] width 113 height 22
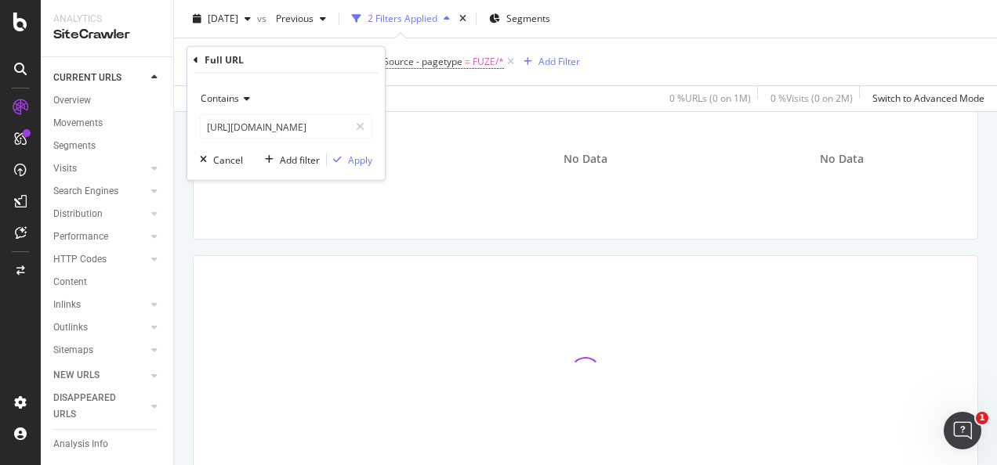
click at [446, 100] on div "Apply Clear 0 % URLs ( 0 on 1M ) 0 % Visits ( 0 on 2M ) Switch to Advanced Mode" at bounding box center [585, 98] width 823 height 26
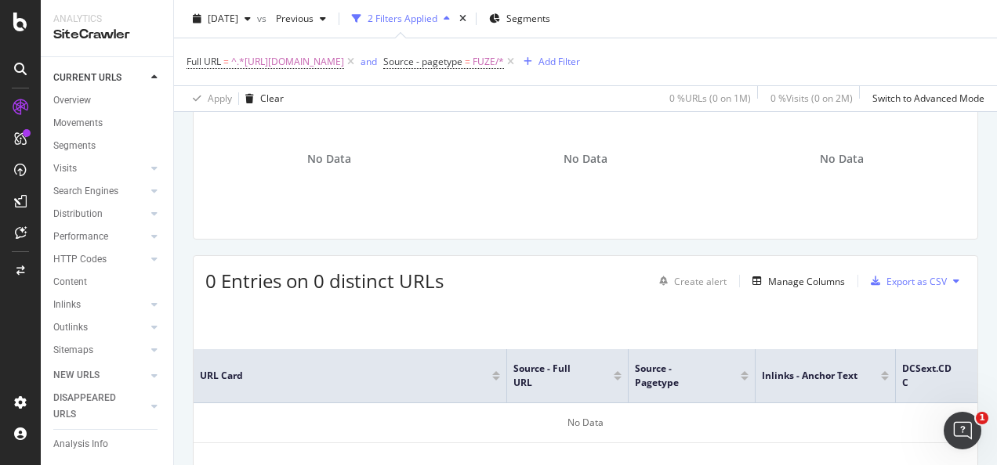
click at [402, 74] on div "Full URL = ^.*[URL][DOMAIN_NAME] and Source - pagetype = FUZE/* Add Filter" at bounding box center [586, 61] width 798 height 47
click at [344, 71] on span "^.*[URL][DOMAIN_NAME]" at bounding box center [287, 62] width 113 height 22
click at [344, 63] on span "^.*[URL][DOMAIN_NAME]" at bounding box center [287, 62] width 113 height 22
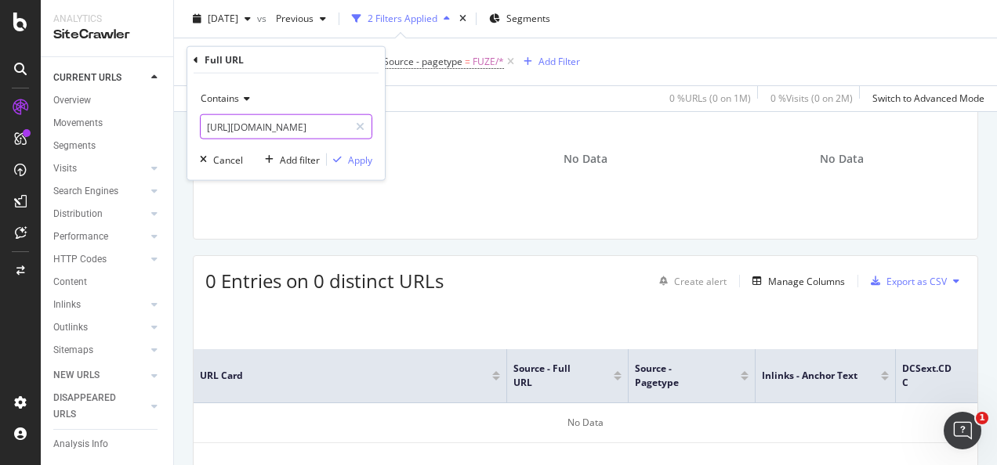
click at [369, 129] on div at bounding box center [360, 126] width 23 height 25
click at [317, 132] on input "text" at bounding box center [286, 126] width 171 height 25
paste input "[URL][DOMAIN_NAME]"
type input "[URL][DOMAIN_NAME]"
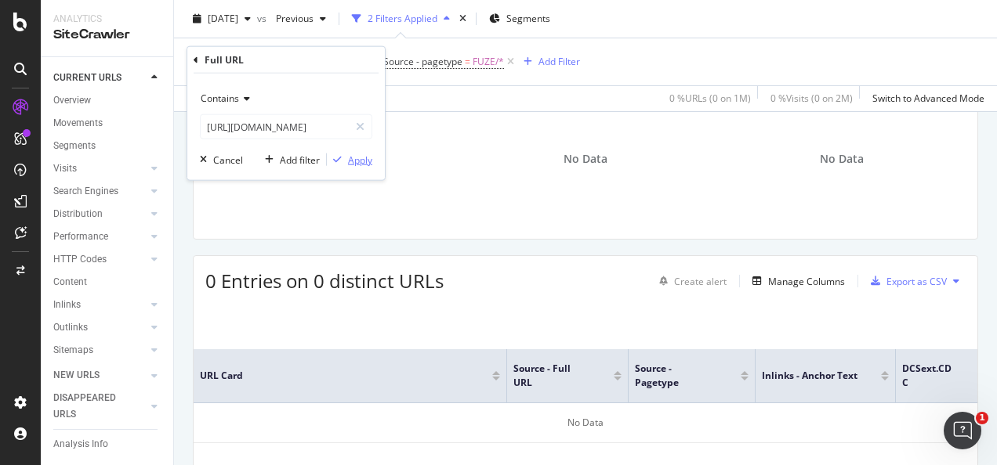
scroll to position [0, 0]
click at [351, 158] on div "Apply" at bounding box center [360, 159] width 24 height 13
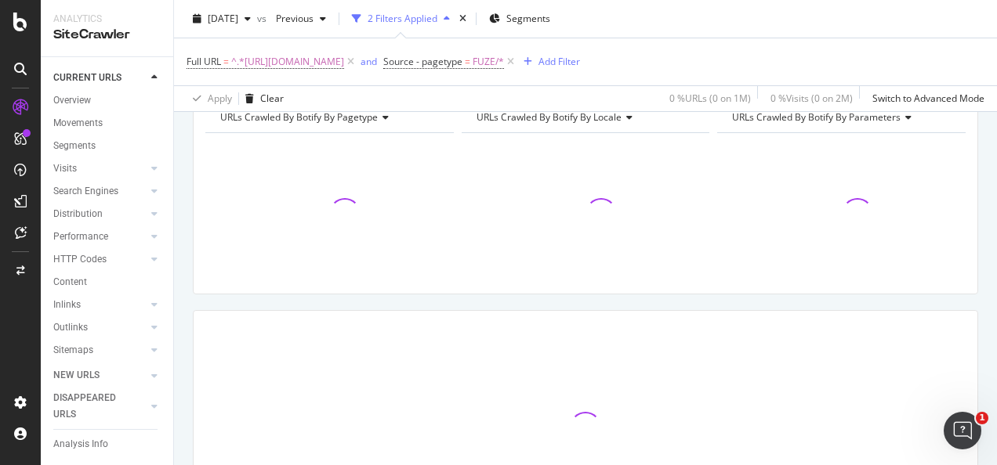
scroll to position [58, 0]
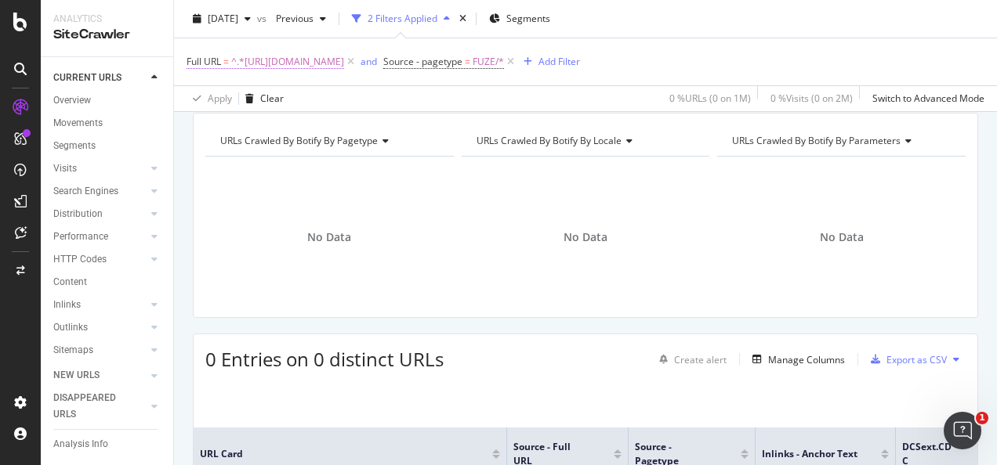
click at [344, 64] on span "^.*[URL][DOMAIN_NAME]" at bounding box center [287, 62] width 113 height 22
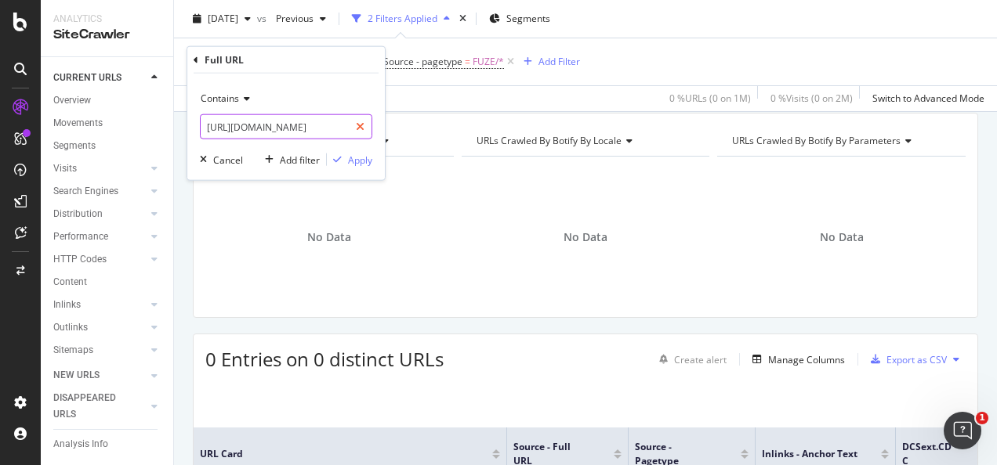
click at [359, 121] on icon at bounding box center [360, 126] width 9 height 11
click at [341, 124] on input "text" at bounding box center [286, 126] width 171 height 25
paste input "[URL][DOMAIN_NAME]"
type input "[URL][DOMAIN_NAME]"
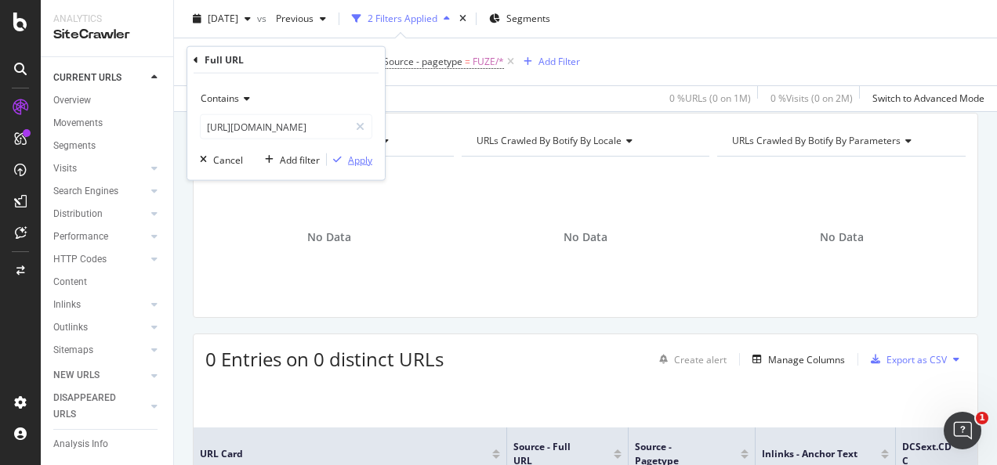
scroll to position [0, 0]
click at [356, 153] on div "Apply" at bounding box center [360, 159] width 24 height 13
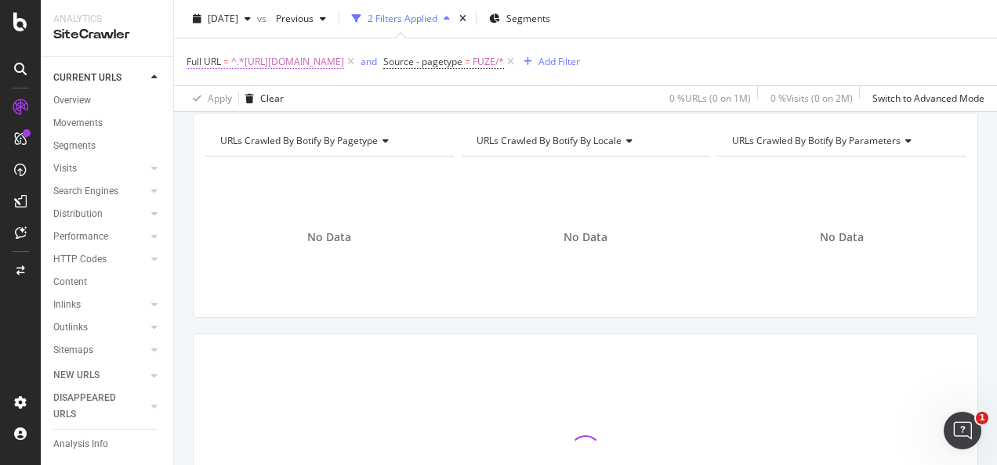
click at [344, 56] on span "^.*[URL][DOMAIN_NAME]" at bounding box center [287, 62] width 113 height 22
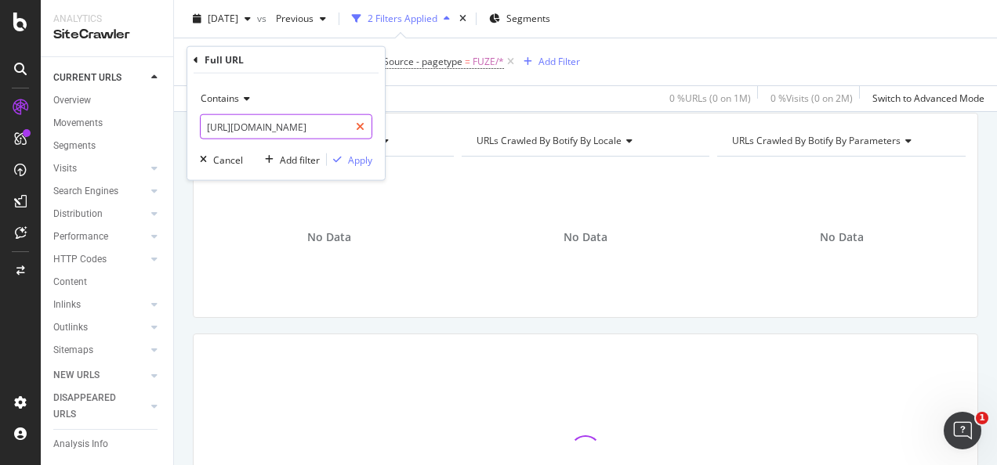
click at [359, 129] on icon at bounding box center [360, 126] width 9 height 11
click at [346, 130] on input "text" at bounding box center [286, 126] width 171 height 25
paste input "[URL][DOMAIN_NAME]"
type input "[URL][DOMAIN_NAME]"
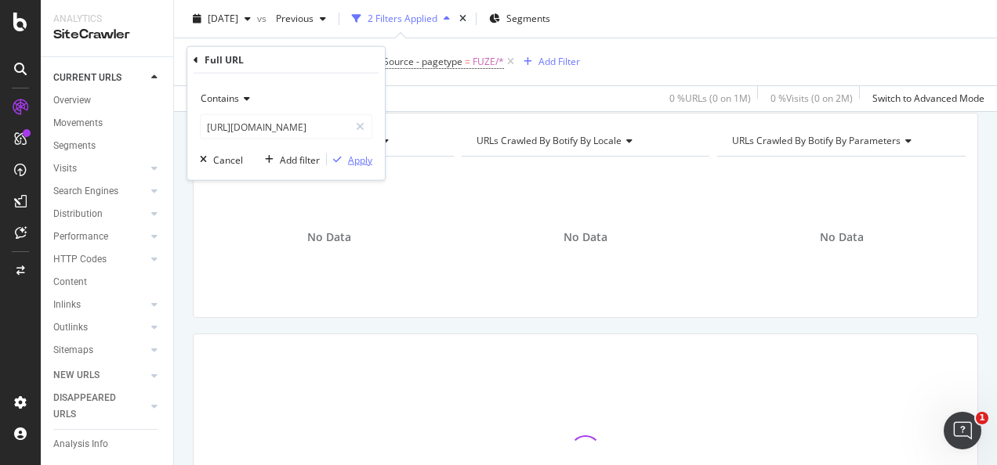
scroll to position [0, 0]
click at [357, 157] on div "Apply" at bounding box center [360, 159] width 24 height 13
